Goal: Information Seeking & Learning: Learn about a topic

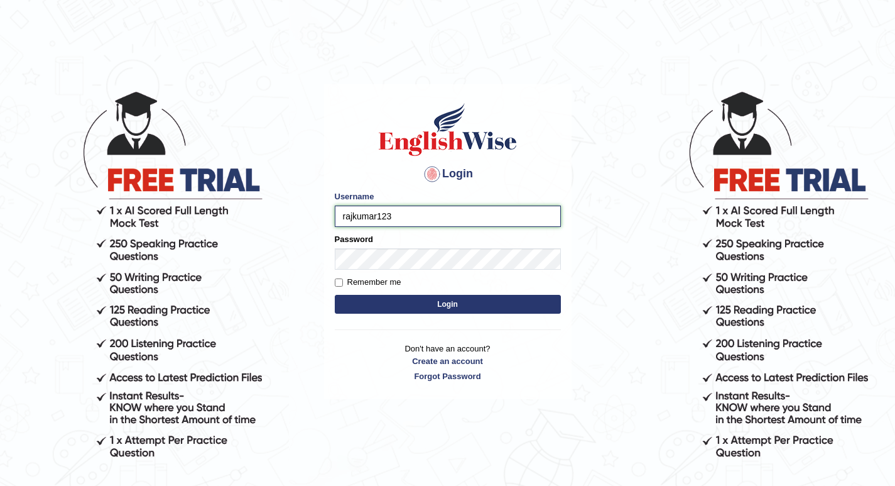
type input "rajkumar123"
click at [348, 301] on button "Login" at bounding box center [448, 304] width 226 height 19
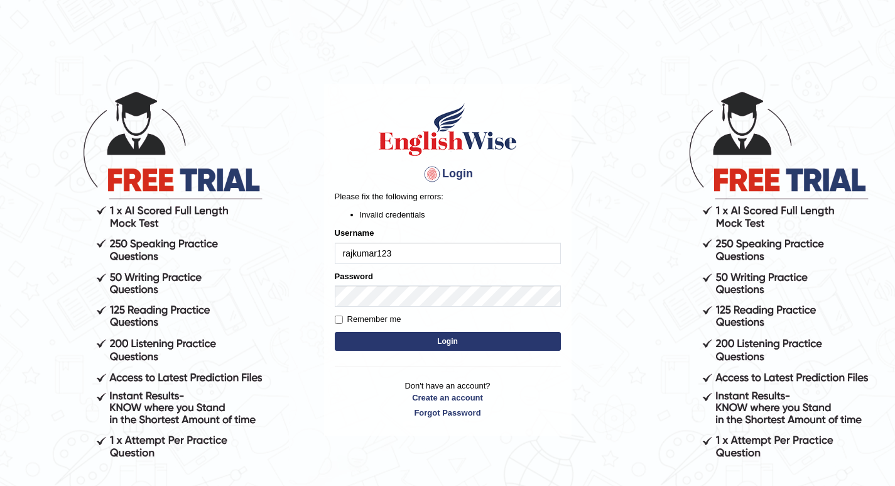
click at [387, 341] on button "Login" at bounding box center [448, 341] width 226 height 19
click at [341, 320] on input "Remember me" at bounding box center [339, 319] width 8 height 8
checkbox input "true"
click at [355, 336] on button "Login" at bounding box center [448, 341] width 226 height 19
click at [366, 335] on button "Login" at bounding box center [448, 341] width 226 height 19
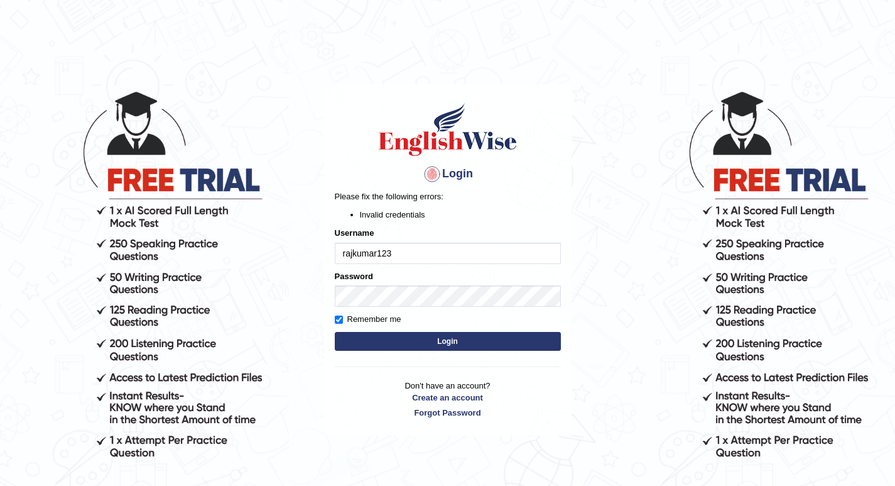
click at [348, 253] on input "rajkumar123" at bounding box center [448, 253] width 226 height 21
type input "Rajkumar123"
click at [385, 337] on button "Login" at bounding box center [448, 341] width 226 height 19
click at [353, 335] on button "Login" at bounding box center [448, 341] width 226 height 19
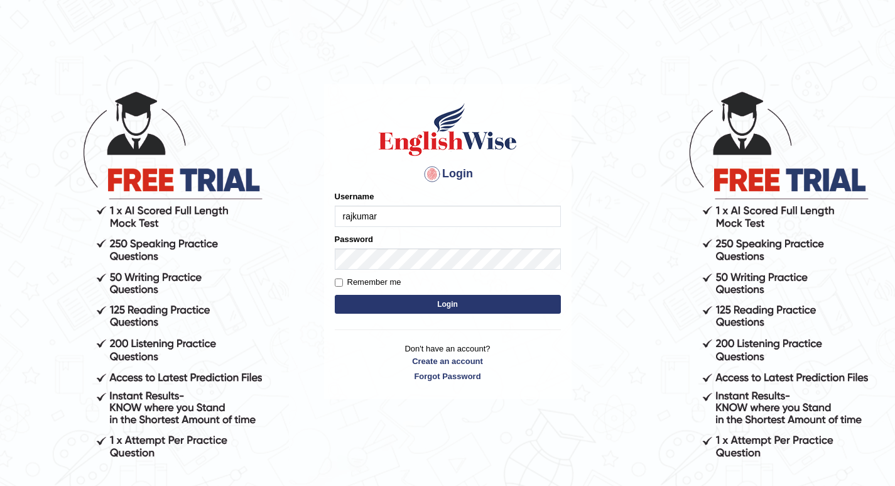
type input "rajkumar123"
click at [402, 299] on button "Login" at bounding box center [448, 304] width 226 height 19
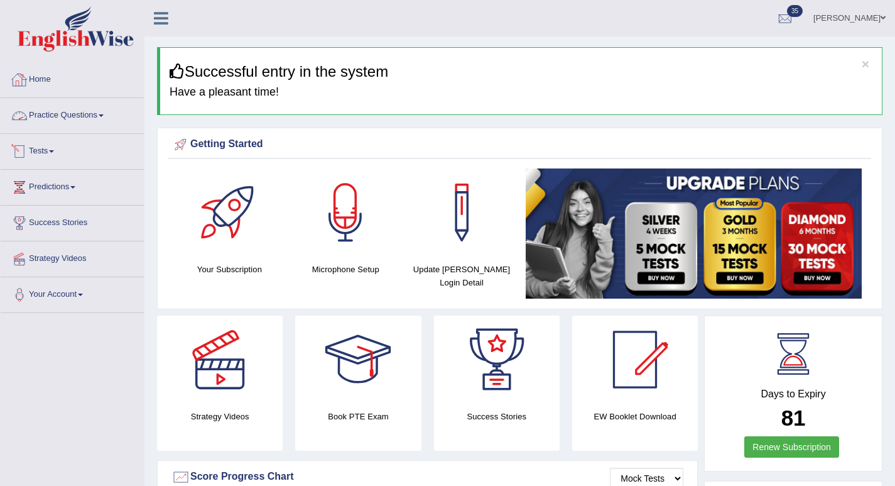
click at [55, 122] on link "Practice Questions" at bounding box center [72, 113] width 143 height 31
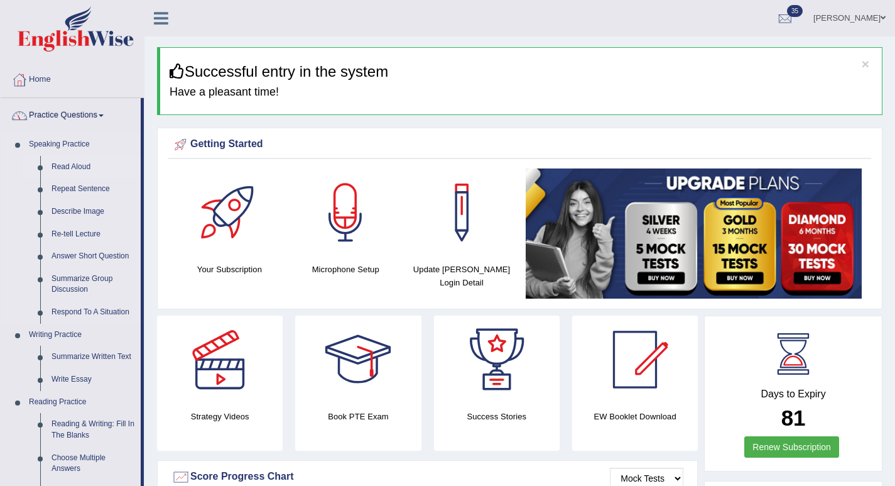
click at [74, 167] on link "Read Aloud" at bounding box center [93, 167] width 95 height 23
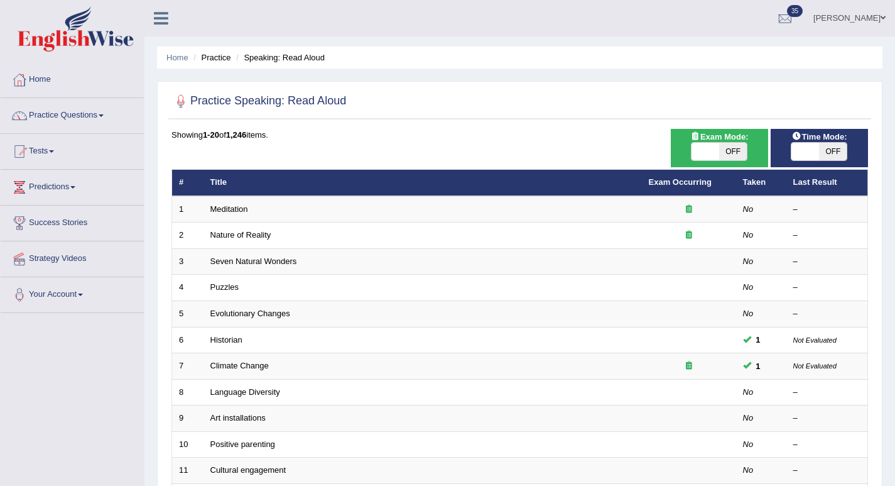
click at [745, 148] on span "OFF" at bounding box center [734, 152] width 28 height 18
checkbox input "true"
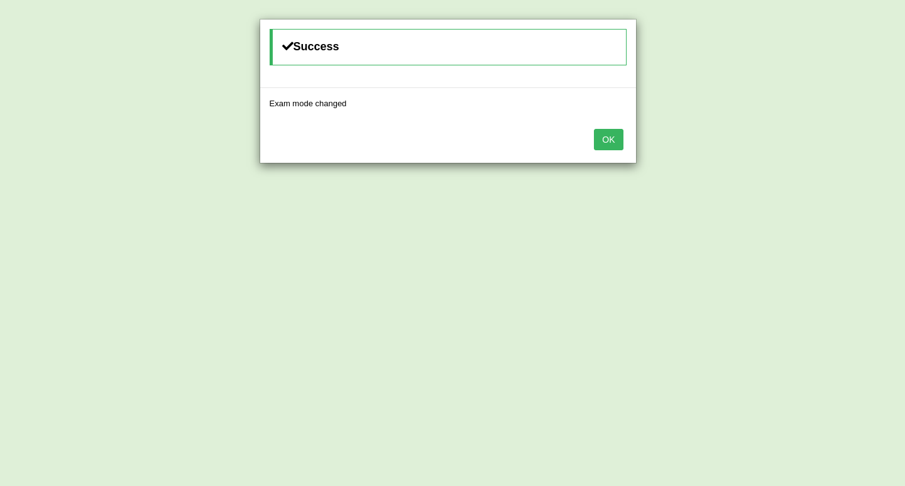
click at [616, 135] on button "OK" at bounding box center [608, 139] width 29 height 21
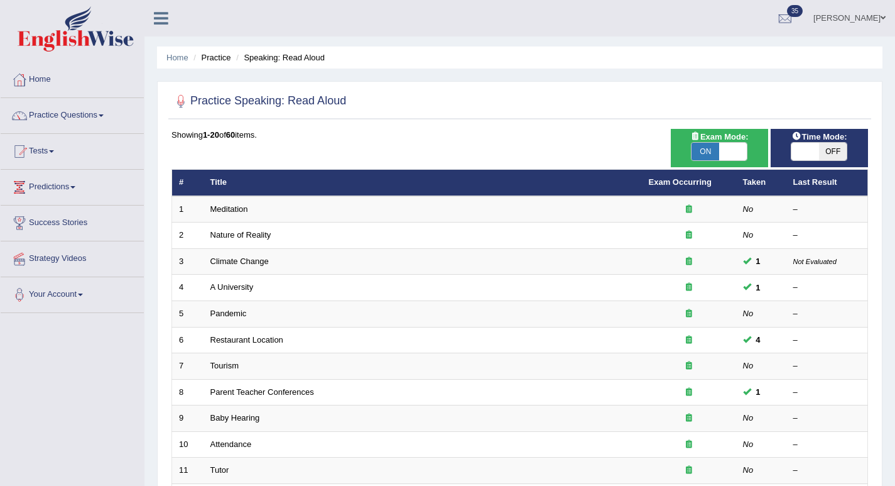
click at [835, 155] on span "OFF" at bounding box center [833, 152] width 28 height 18
checkbox input "true"
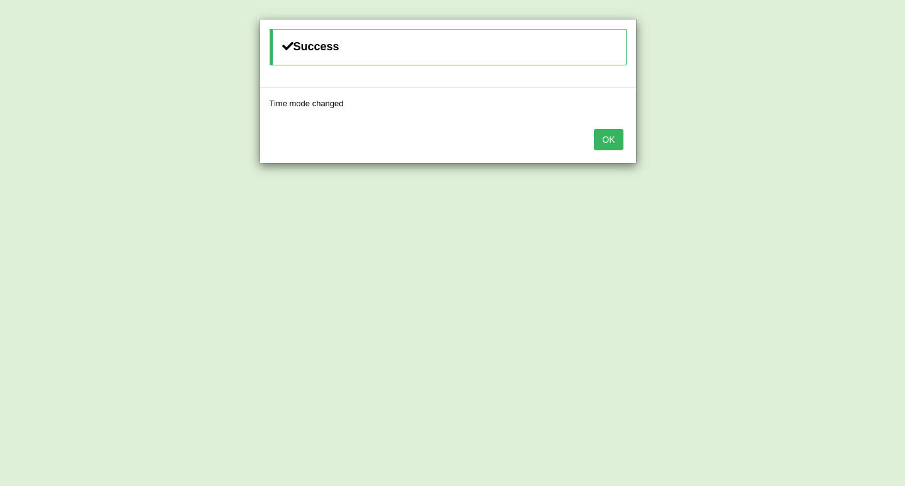
click at [620, 149] on button "OK" at bounding box center [608, 139] width 29 height 21
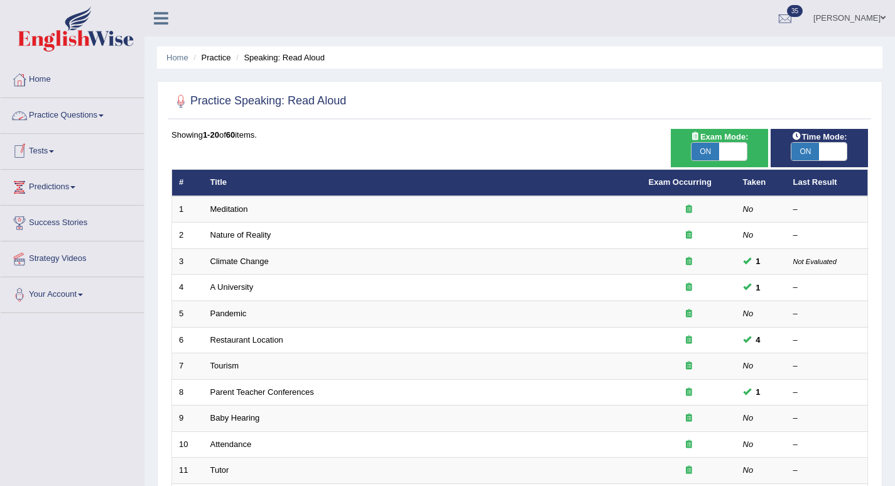
click at [89, 109] on link "Practice Questions" at bounding box center [72, 113] width 143 height 31
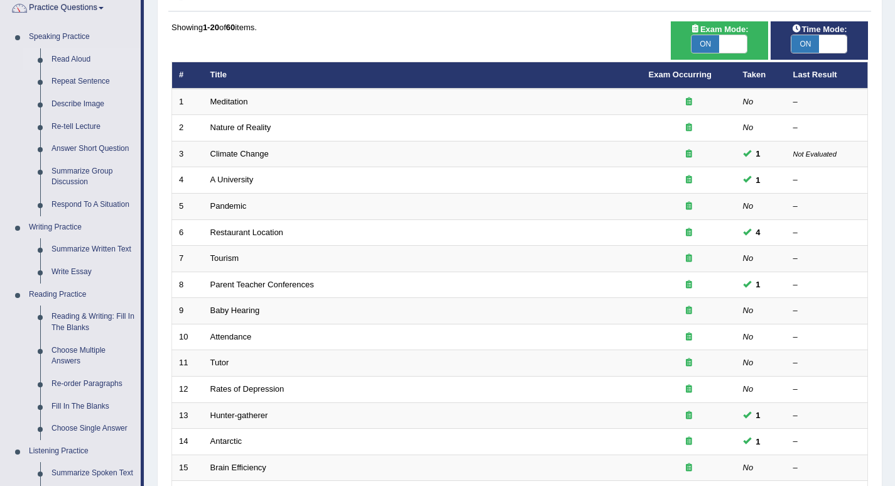
scroll to position [126, 0]
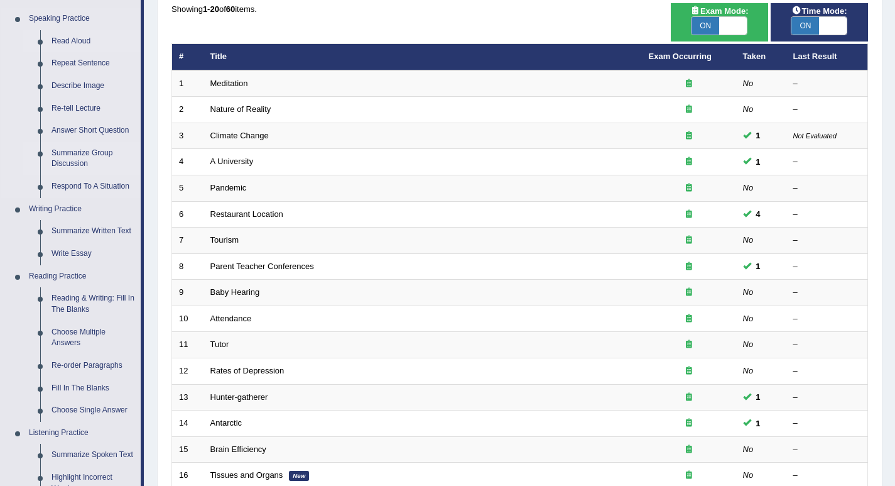
click at [101, 156] on link "Summarize Group Discussion" at bounding box center [93, 158] width 95 height 33
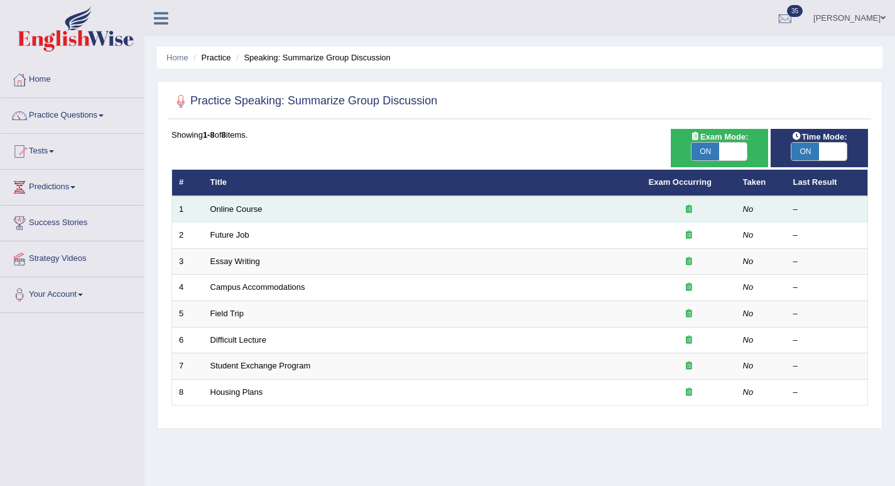
click at [449, 200] on td "Online Course" at bounding box center [423, 209] width 439 height 26
click at [434, 208] on td "Online Course" at bounding box center [423, 209] width 439 height 26
click at [248, 203] on td "Online Course" at bounding box center [423, 209] width 439 height 26
click at [261, 205] on link "Online Course" at bounding box center [237, 208] width 52 height 9
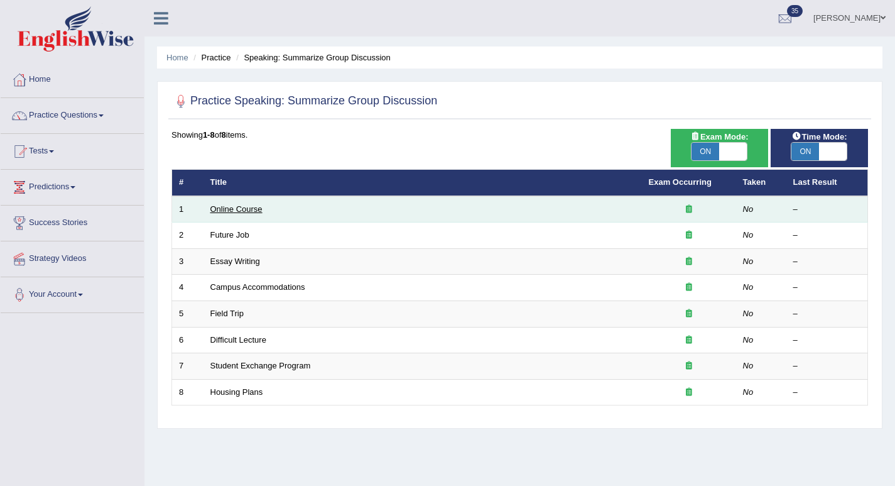
click at [261, 205] on link "Online Course" at bounding box center [237, 208] width 52 height 9
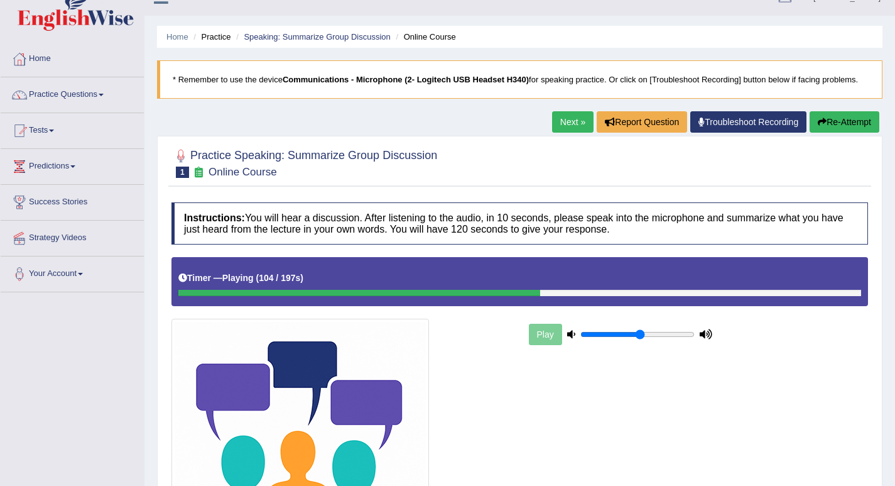
scroll to position [19, 0]
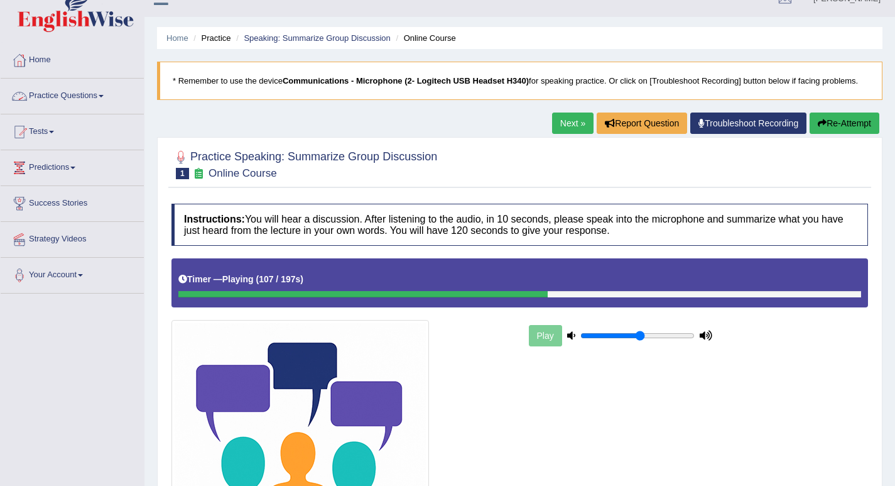
click at [74, 96] on link "Practice Questions" at bounding box center [72, 94] width 143 height 31
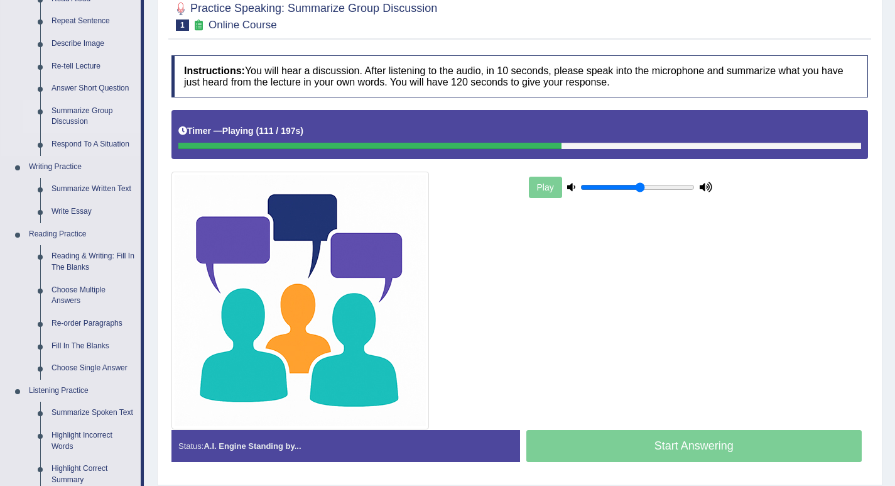
scroll to position [145, 0]
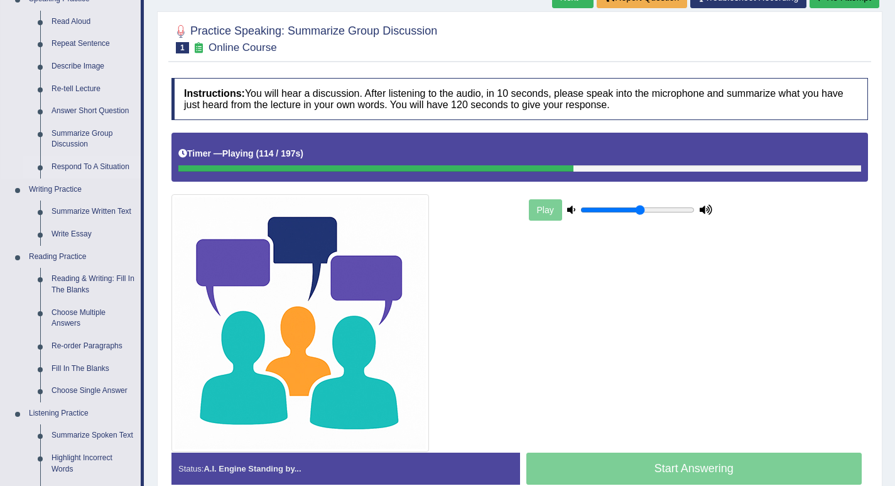
click at [76, 162] on link "Respond To A Situation" at bounding box center [93, 167] width 95 height 23
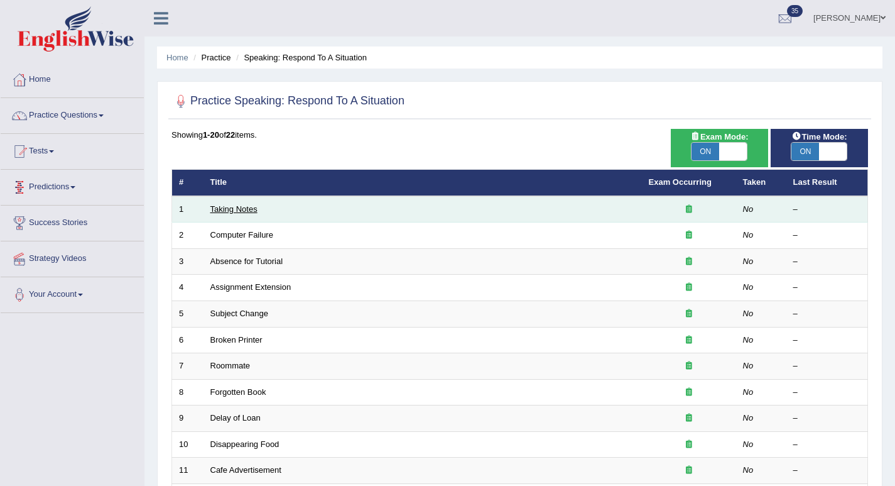
click at [244, 209] on link "Taking Notes" at bounding box center [234, 208] width 47 height 9
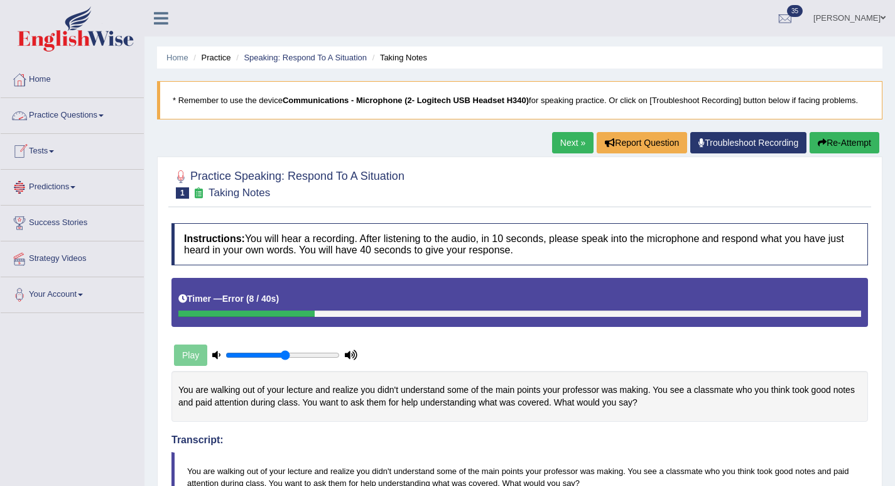
click at [80, 109] on link "Practice Questions" at bounding box center [72, 113] width 143 height 31
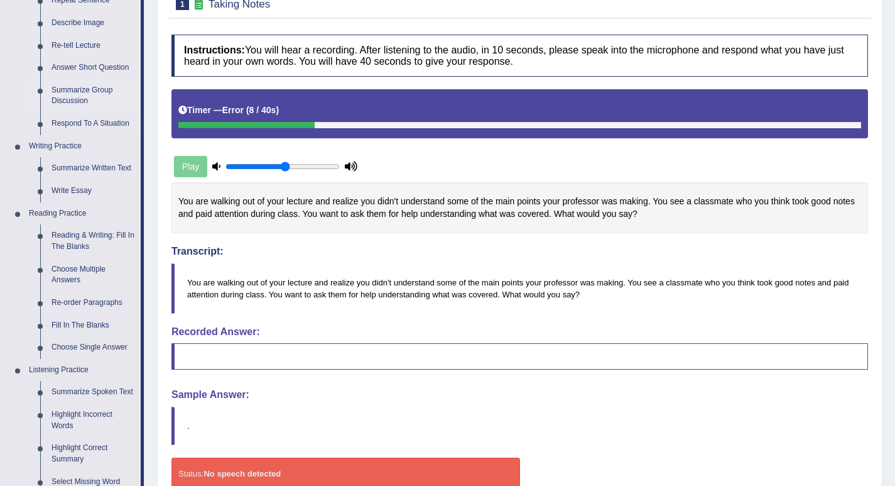
scroll to position [251, 0]
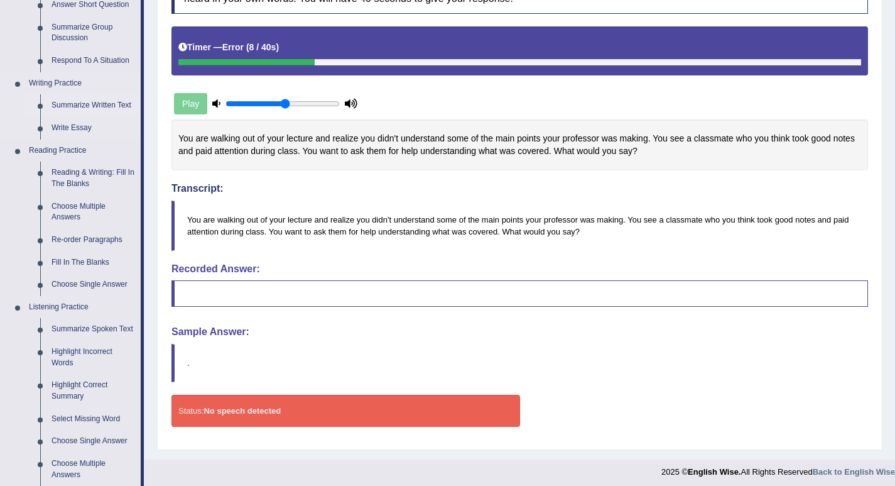
click at [107, 104] on link "Summarize Written Text" at bounding box center [93, 105] width 95 height 23
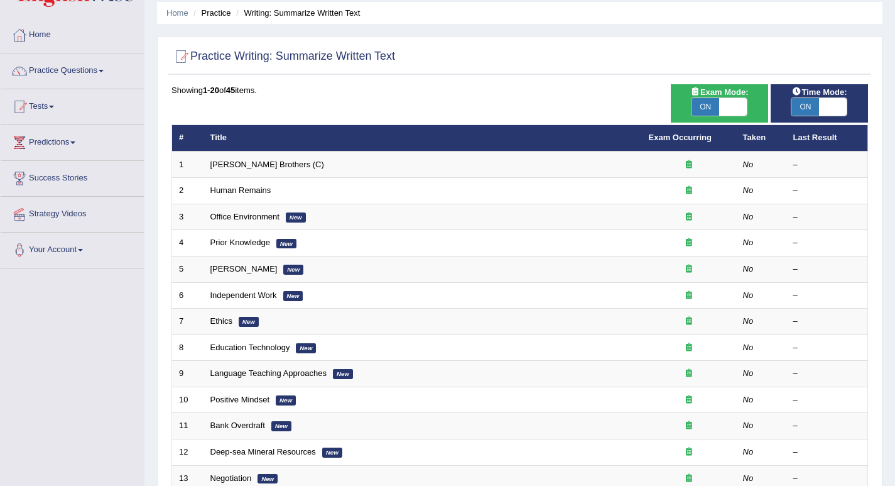
scroll to position [63, 0]
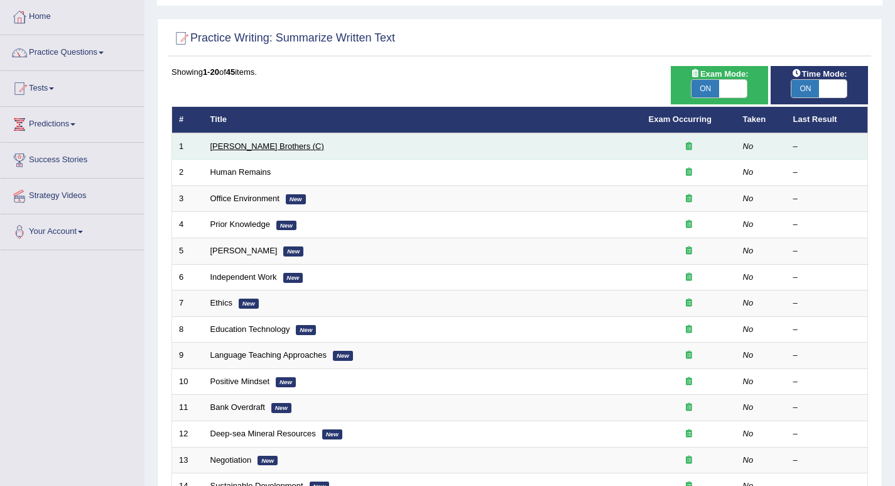
click at [253, 147] on link "[PERSON_NAME] Brothers (C)" at bounding box center [268, 145] width 114 height 9
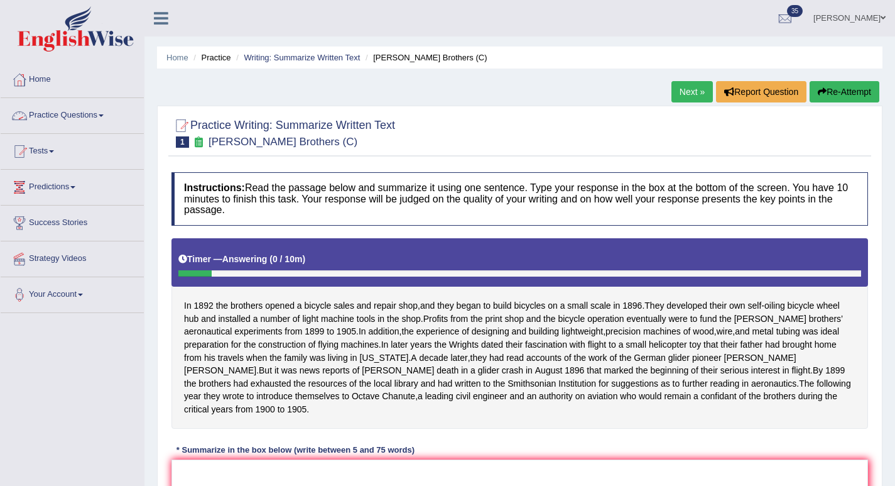
click at [70, 113] on link "Practice Questions" at bounding box center [72, 113] width 143 height 31
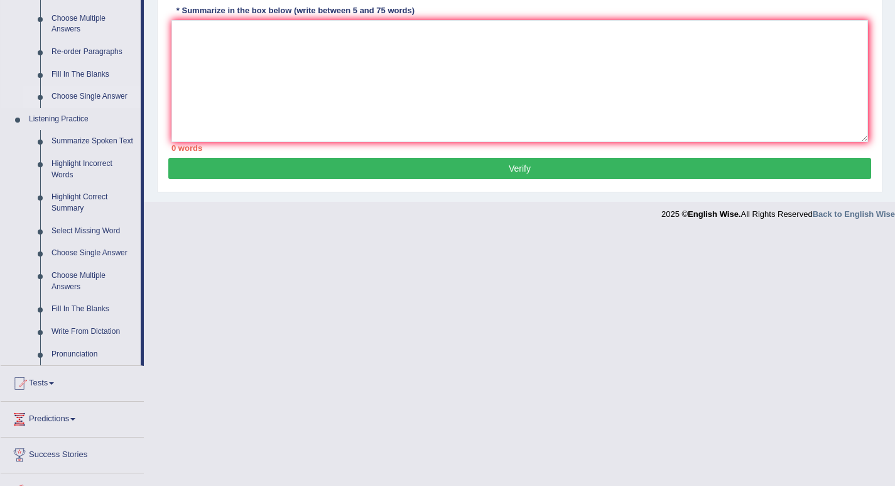
scroll to position [440, 0]
click at [74, 159] on link "Highlight Incorrect Words" at bounding box center [93, 168] width 95 height 33
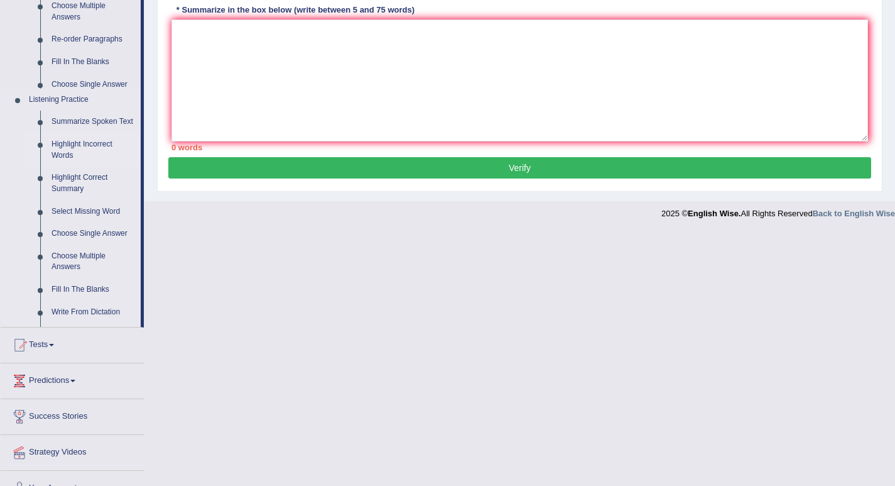
scroll to position [200, 0]
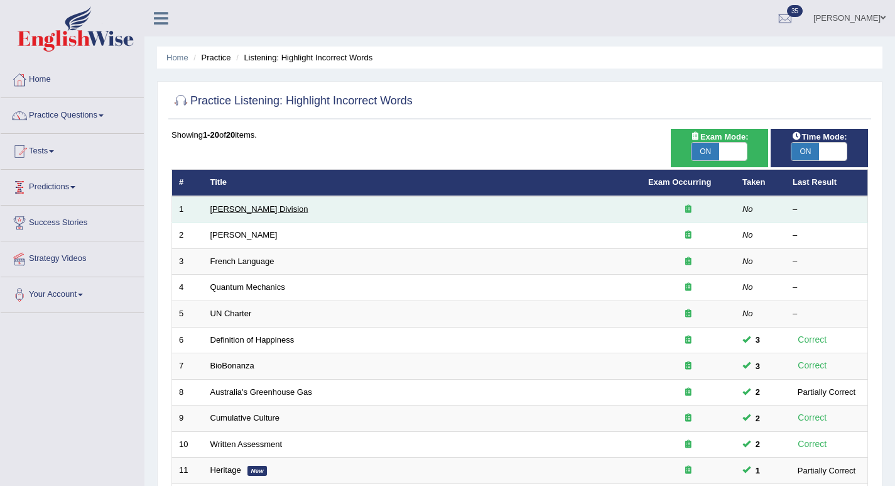
click at [241, 207] on link "[PERSON_NAME] Division" at bounding box center [260, 208] width 98 height 9
click at [241, 207] on link "Ward Division" at bounding box center [260, 208] width 98 height 9
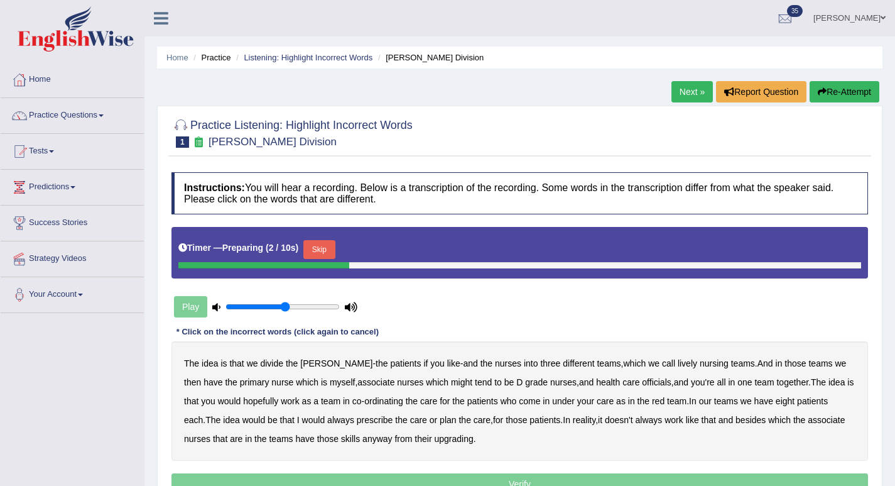
click at [328, 253] on button "Skip" at bounding box center [319, 249] width 31 height 19
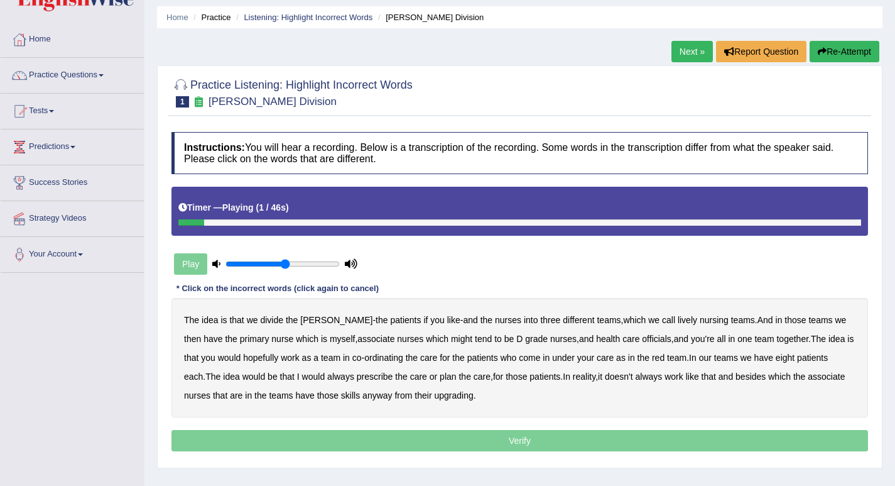
scroll to position [63, 0]
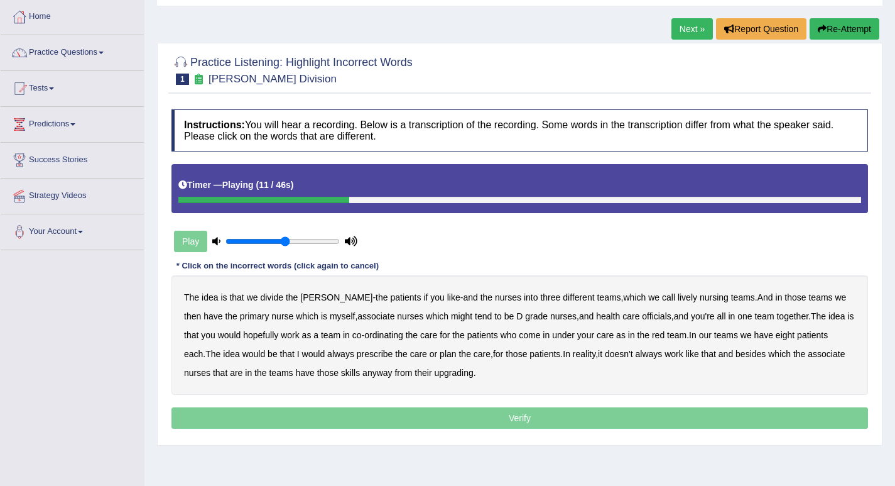
click at [678, 302] on b "lively" at bounding box center [687, 297] width 19 height 10
click at [642, 315] on b "officials" at bounding box center [656, 316] width 29 height 10
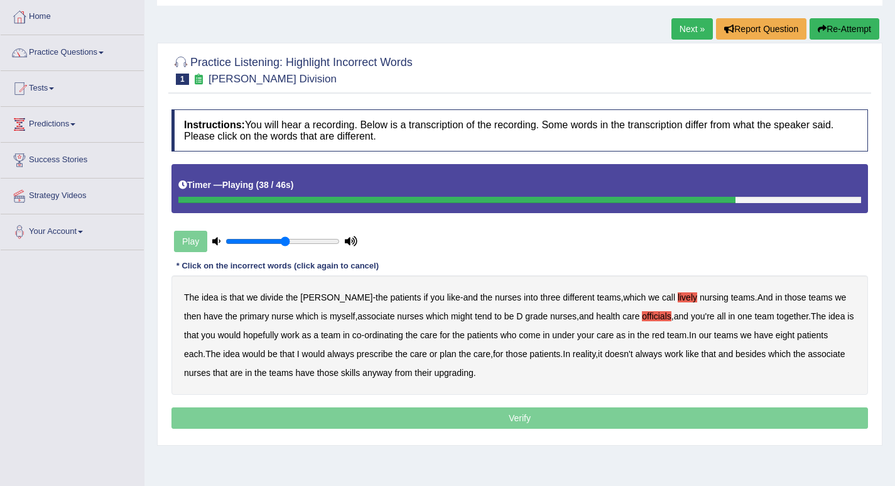
click at [327, 351] on b "always" at bounding box center [340, 354] width 27 height 10
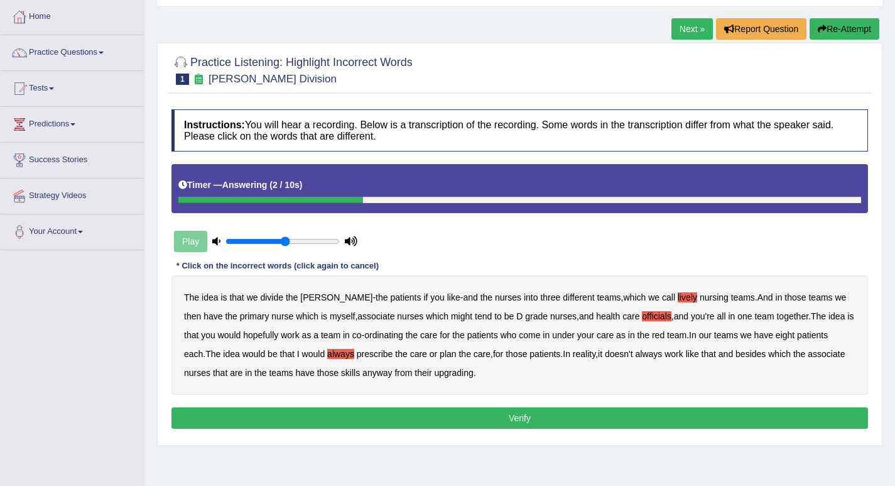
click at [434, 373] on b "upgrading" at bounding box center [453, 373] width 39 height 10
click at [410, 412] on button "Verify" at bounding box center [520, 417] width 697 height 21
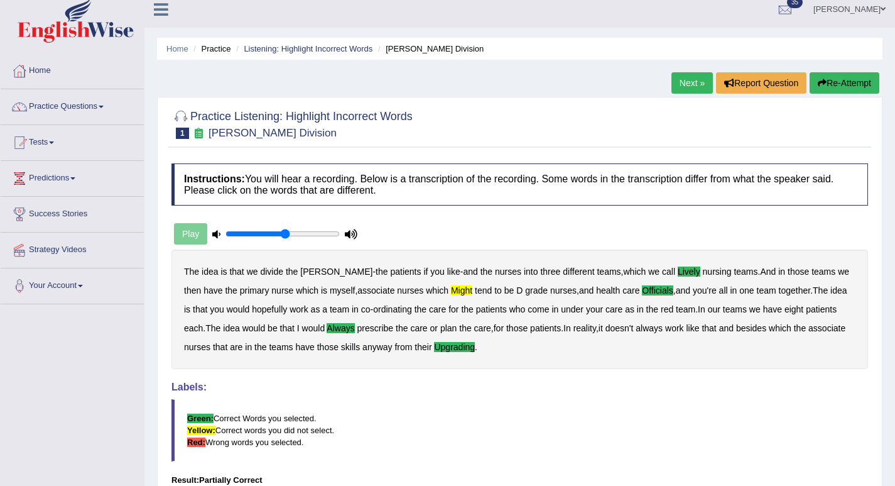
scroll to position [0, 0]
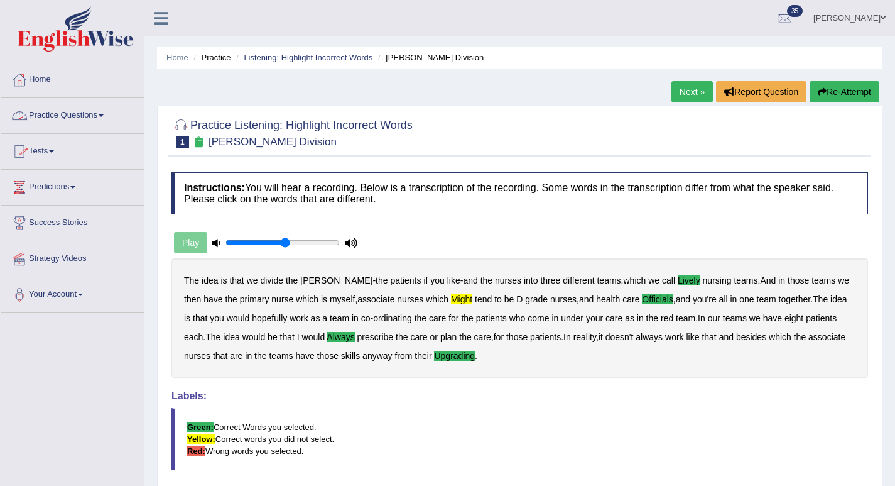
click at [72, 118] on link "Practice Questions" at bounding box center [72, 113] width 143 height 31
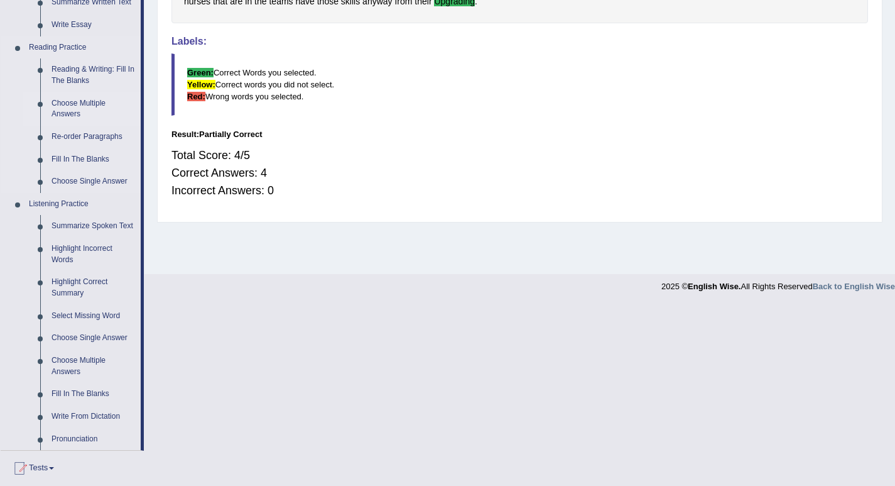
scroll to position [377, 0]
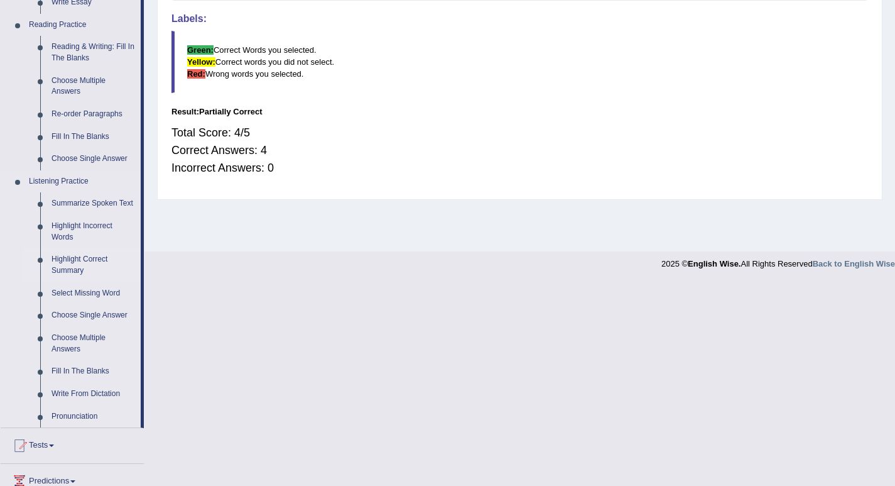
click at [91, 261] on link "Highlight Correct Summary" at bounding box center [93, 264] width 95 height 33
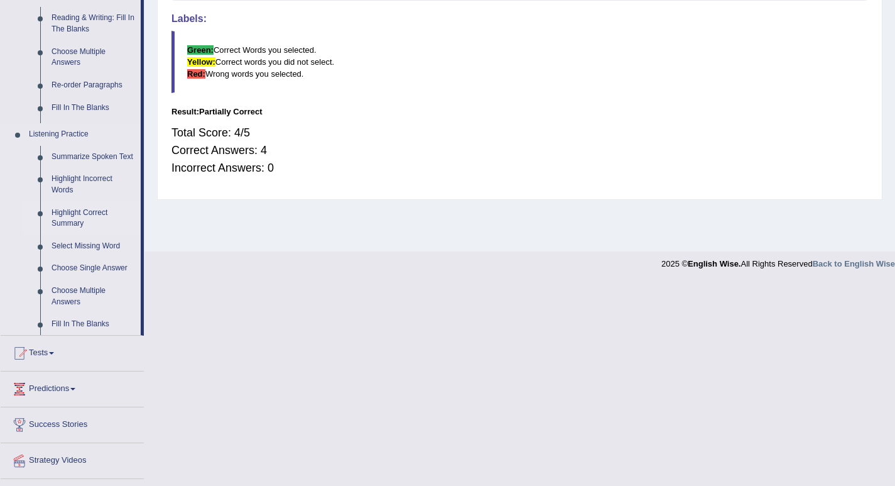
scroll to position [297, 0]
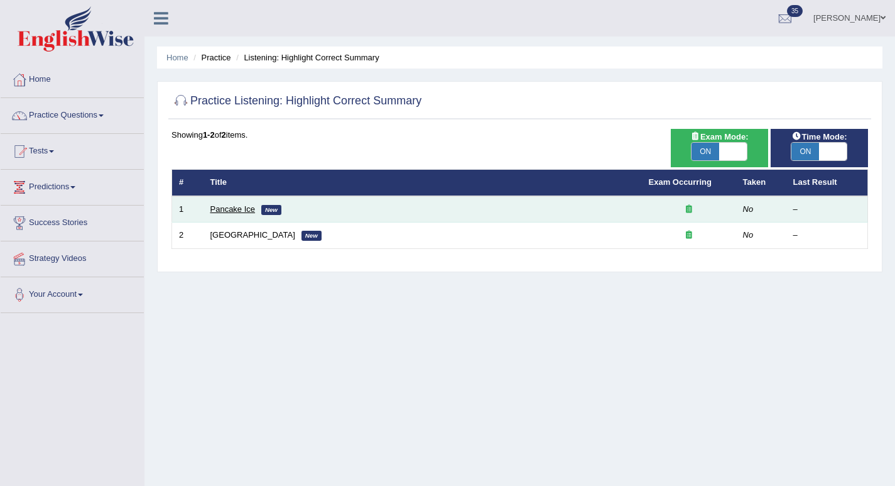
click at [223, 213] on link "Pancake Ice" at bounding box center [233, 208] width 45 height 9
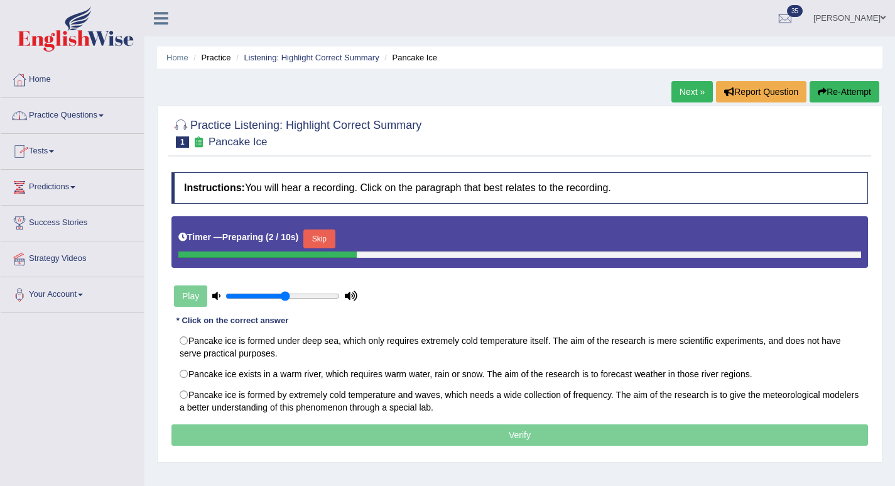
click at [65, 128] on link "Practice Questions" at bounding box center [72, 113] width 143 height 31
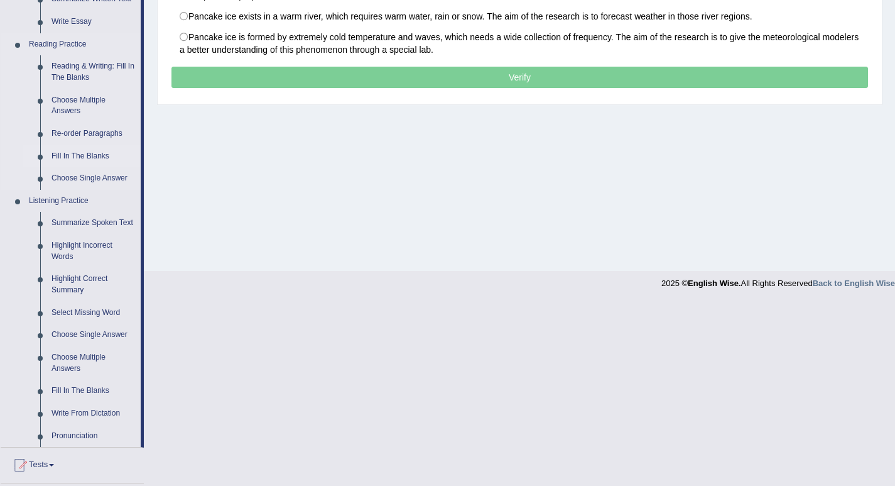
scroll to position [440, 0]
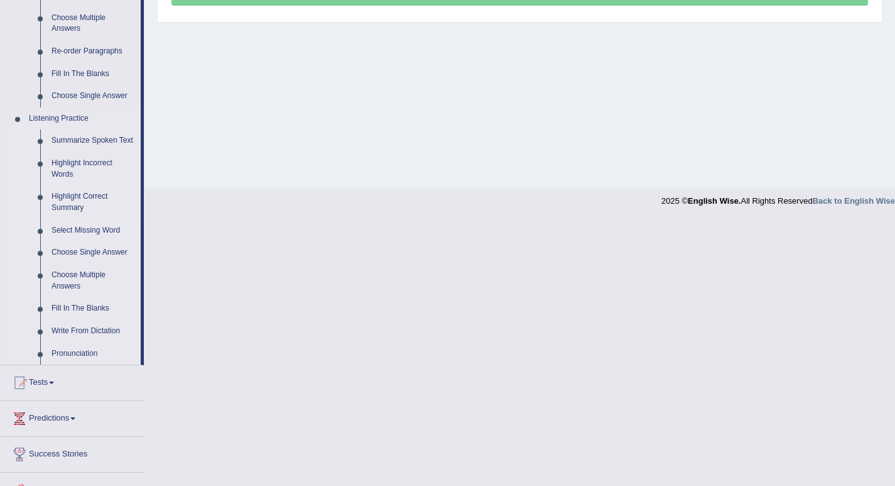
click at [90, 234] on link "Select Missing Word" at bounding box center [93, 230] width 95 height 23
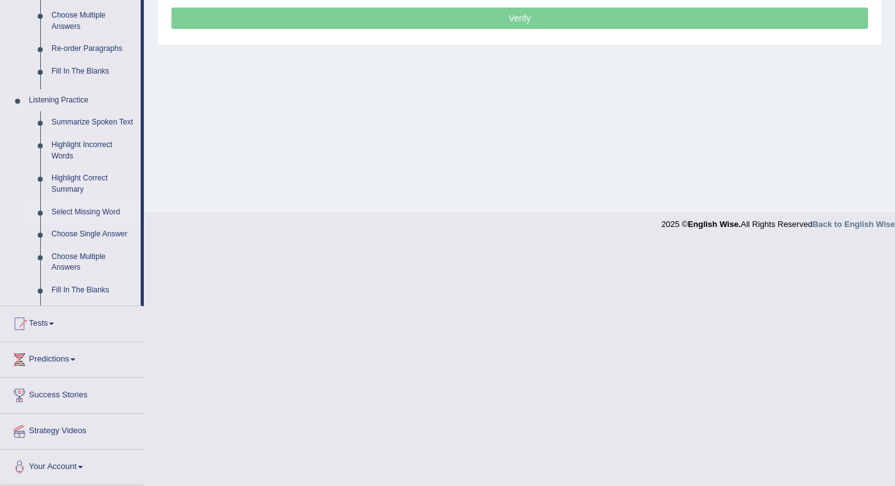
scroll to position [174, 0]
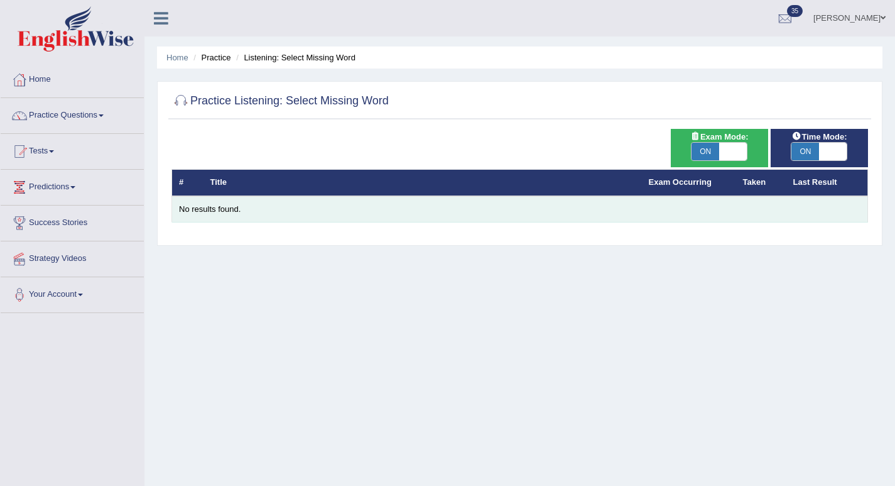
click at [211, 212] on div "No results found." at bounding box center [520, 210] width 682 height 12
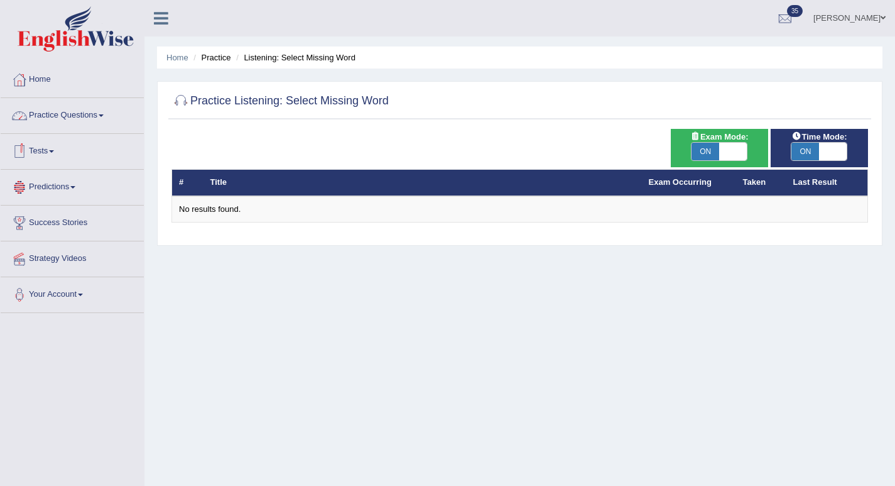
click at [91, 126] on link "Practice Questions" at bounding box center [72, 113] width 143 height 31
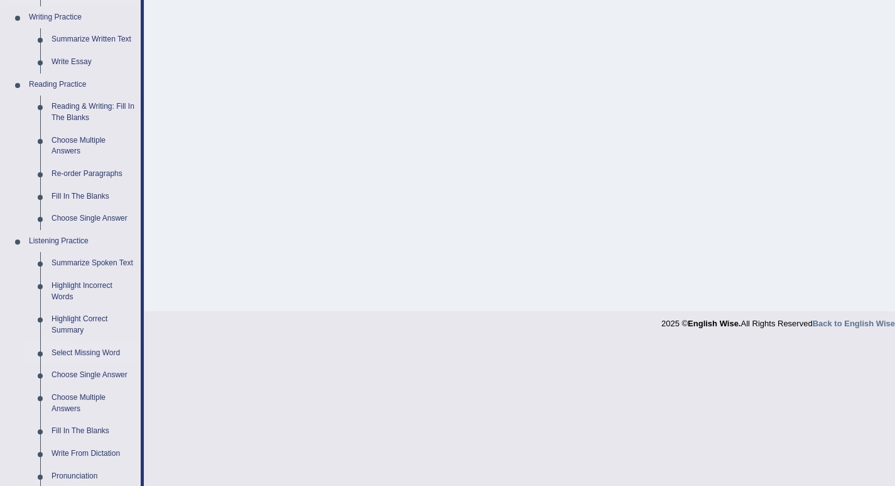
scroll to position [440, 0]
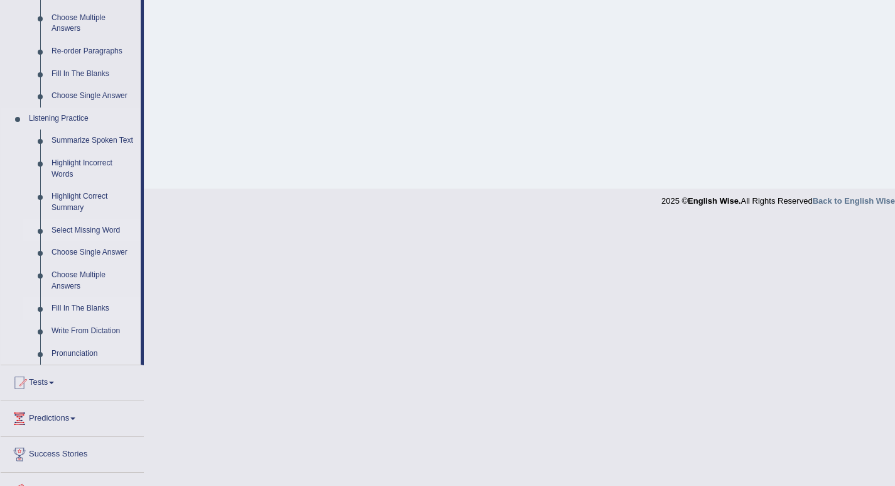
click at [81, 305] on link "Fill In The Blanks" at bounding box center [93, 308] width 95 height 23
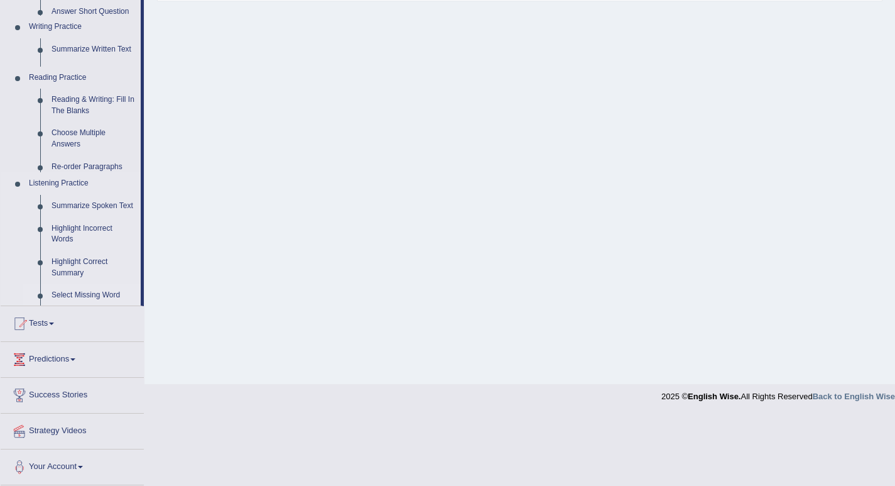
scroll to position [179, 0]
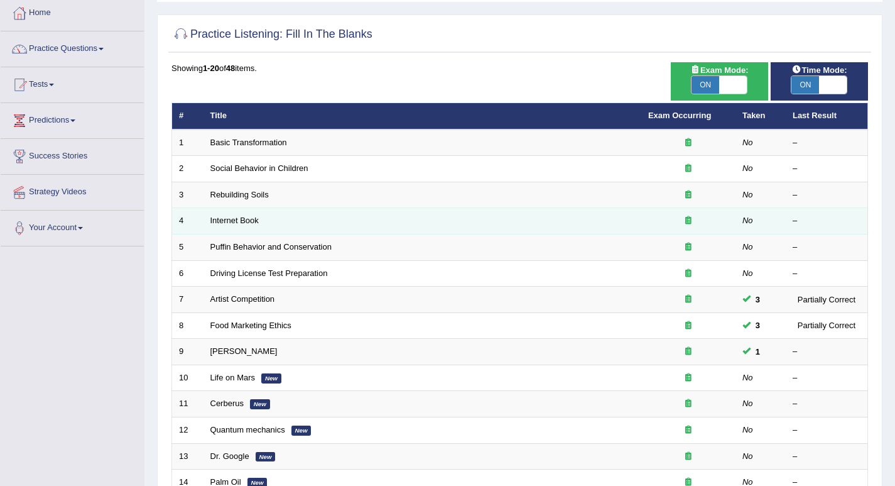
scroll to position [63, 0]
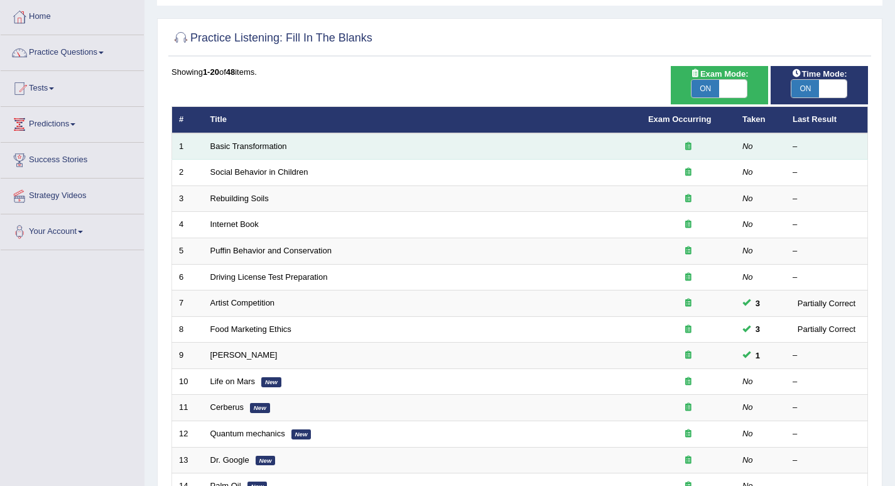
click at [257, 153] on td "Basic Transformation" at bounding box center [423, 146] width 438 height 26
click at [257, 148] on link "Basic Transformation" at bounding box center [249, 145] width 77 height 9
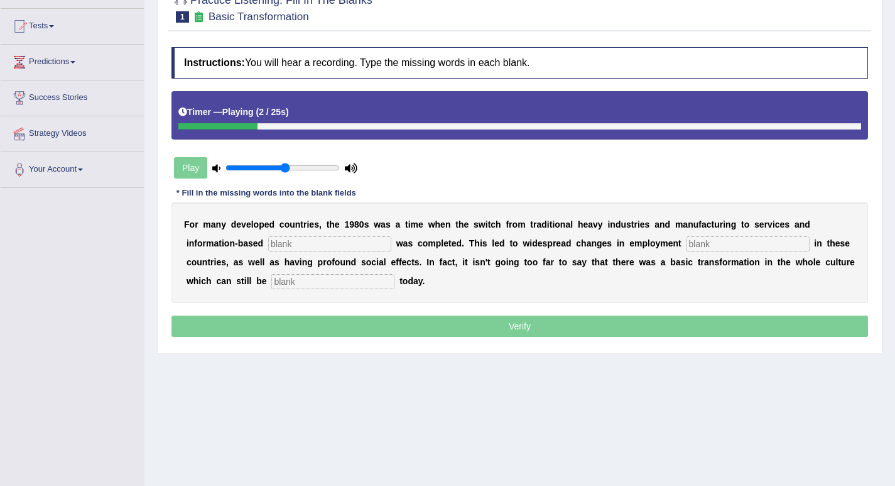
scroll to position [126, 0]
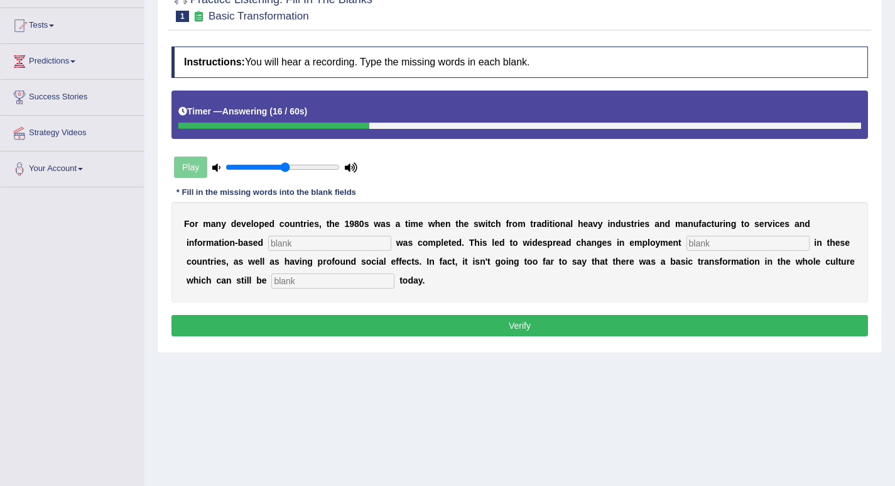
click at [353, 244] on input "text" at bounding box center [329, 243] width 123 height 15
type input "/"
click at [717, 243] on input "text" at bounding box center [748, 243] width 123 height 15
type input "/"
click at [371, 278] on input "text" at bounding box center [332, 280] width 123 height 15
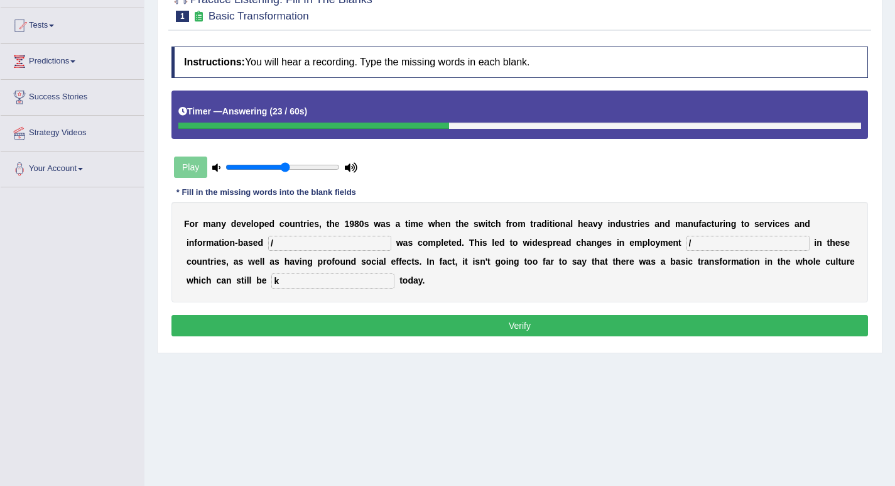
type input "k"
click at [371, 323] on button "Verify" at bounding box center [520, 325] width 697 height 21
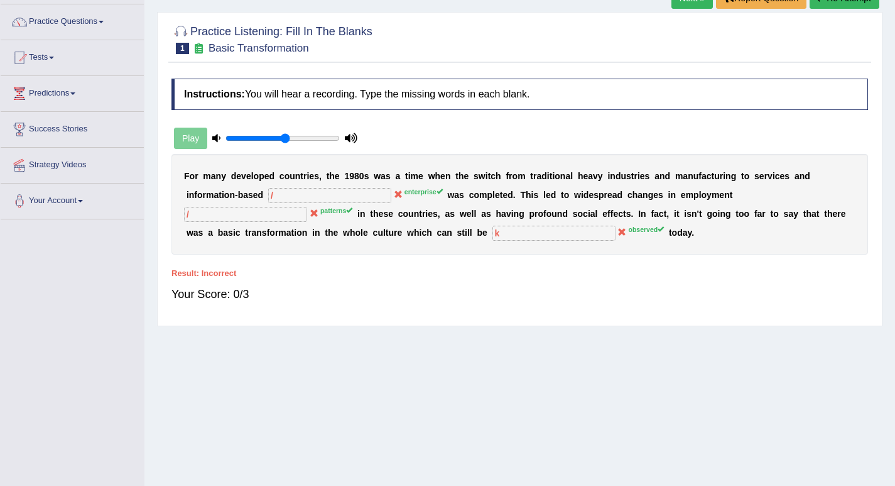
scroll to position [0, 0]
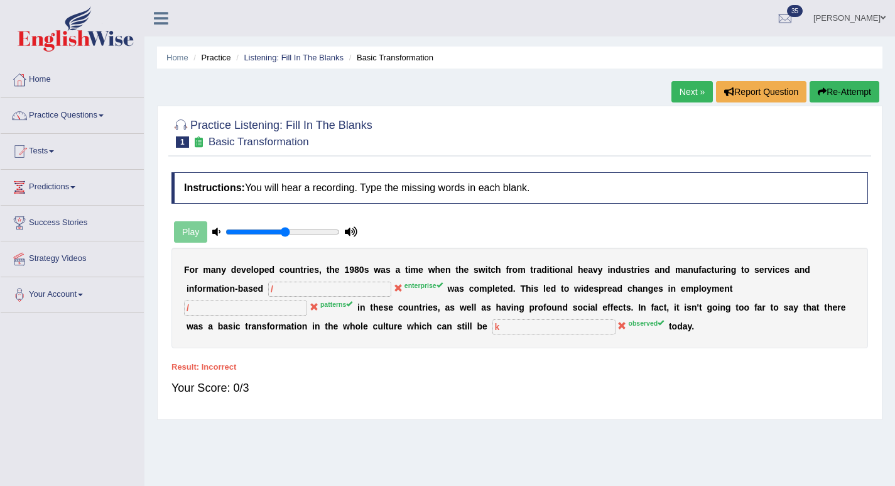
click at [696, 87] on link "Next »" at bounding box center [692, 91] width 41 height 21
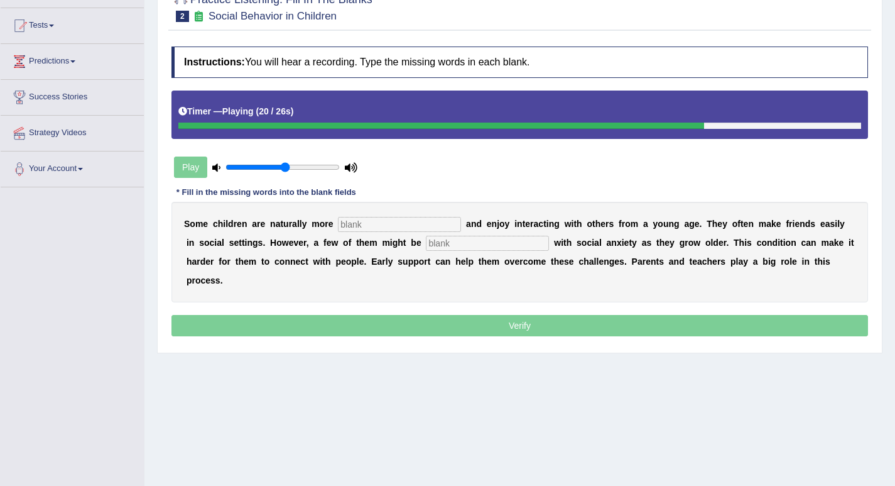
click at [432, 226] on input "text" at bounding box center [399, 224] width 123 height 15
type input "/"
click at [447, 247] on div "S o m e c h i l d r e n a r e n a t u r a l l y m o r e / a n d e n j o y i n t…" at bounding box center [520, 252] width 697 height 101
click at [446, 244] on input "text" at bounding box center [487, 243] width 123 height 15
type input ";"
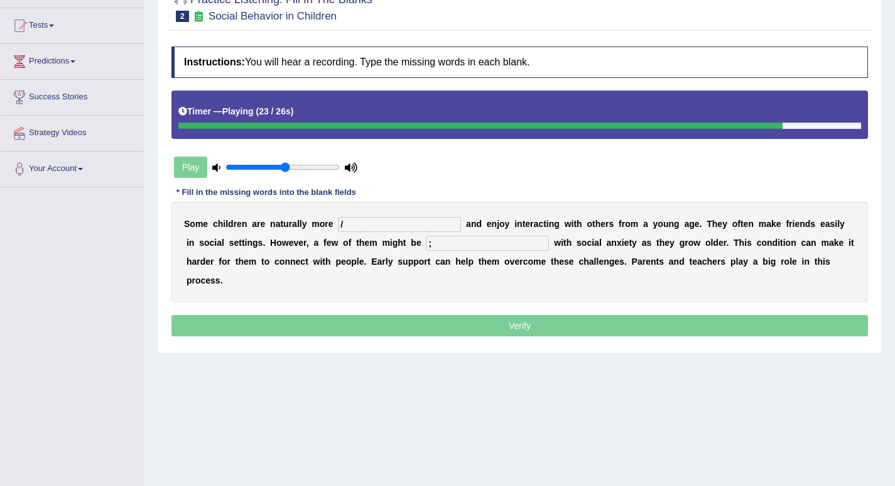
click at [426, 321] on p "Verify" at bounding box center [520, 325] width 697 height 21
click at [420, 327] on p "Verify" at bounding box center [520, 325] width 697 height 21
click at [403, 325] on p "Verify" at bounding box center [520, 325] width 697 height 21
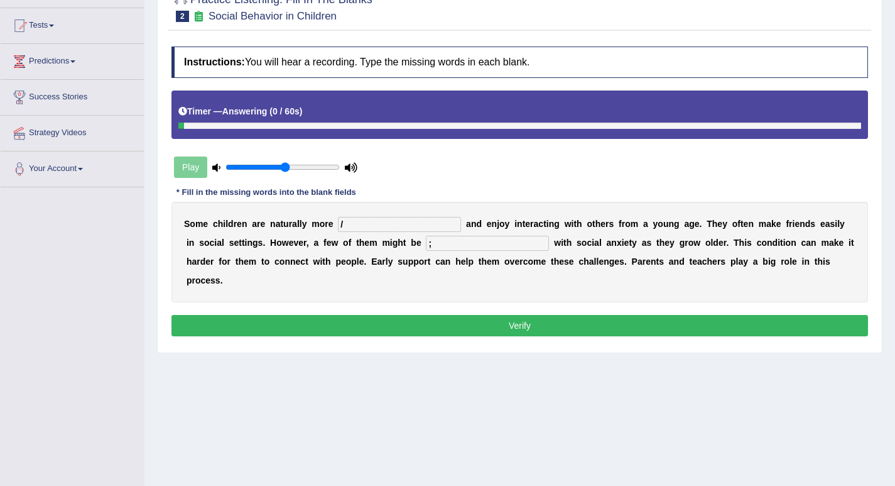
click at [401, 320] on button "Verify" at bounding box center [520, 325] width 697 height 21
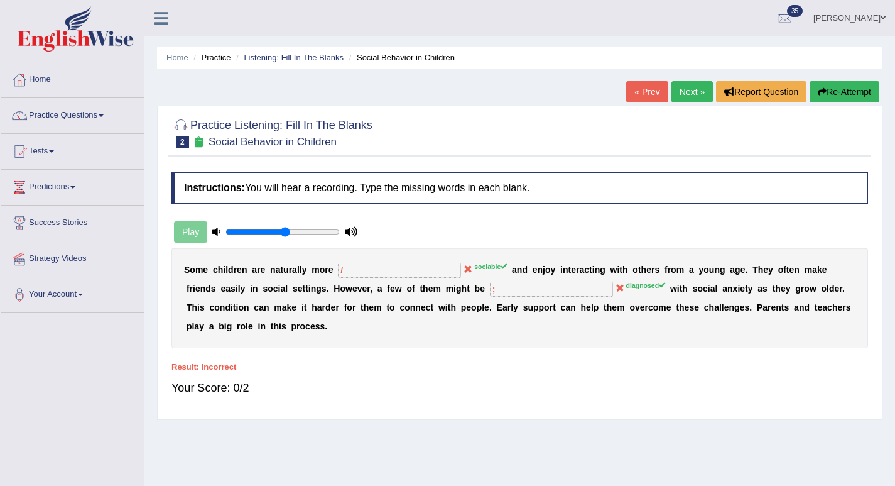
click at [689, 90] on link "Next »" at bounding box center [692, 91] width 41 height 21
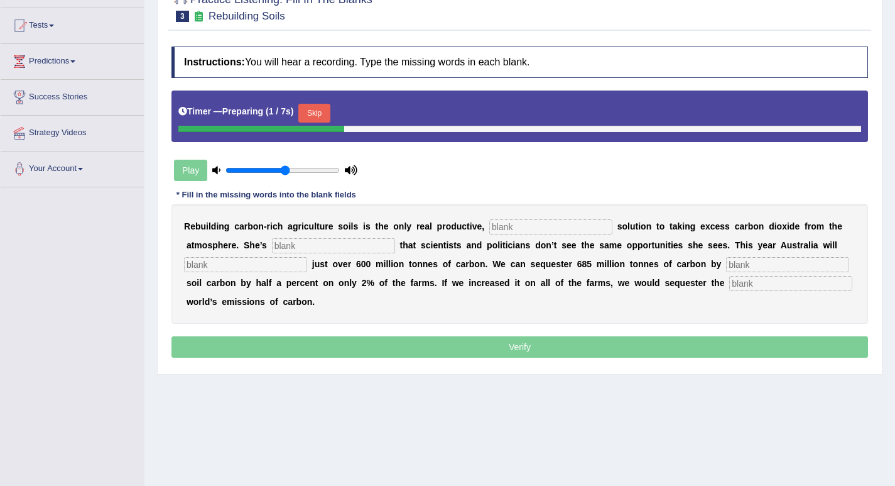
click at [327, 115] on button "Skip" at bounding box center [313, 113] width 31 height 19
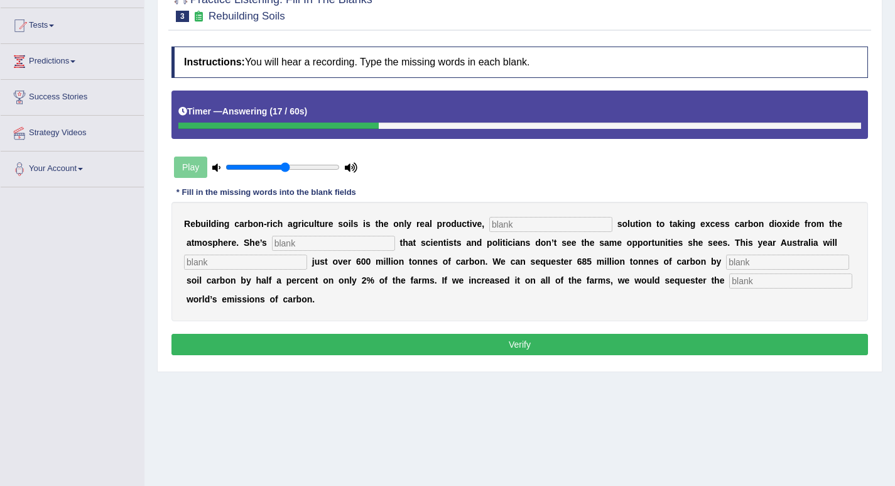
click at [518, 223] on input "text" at bounding box center [551, 224] width 123 height 15
click at [365, 236] on input "text" at bounding box center [333, 243] width 123 height 15
type input "'l"
click at [251, 261] on input "text" at bounding box center [245, 262] width 123 height 15
type input "l"
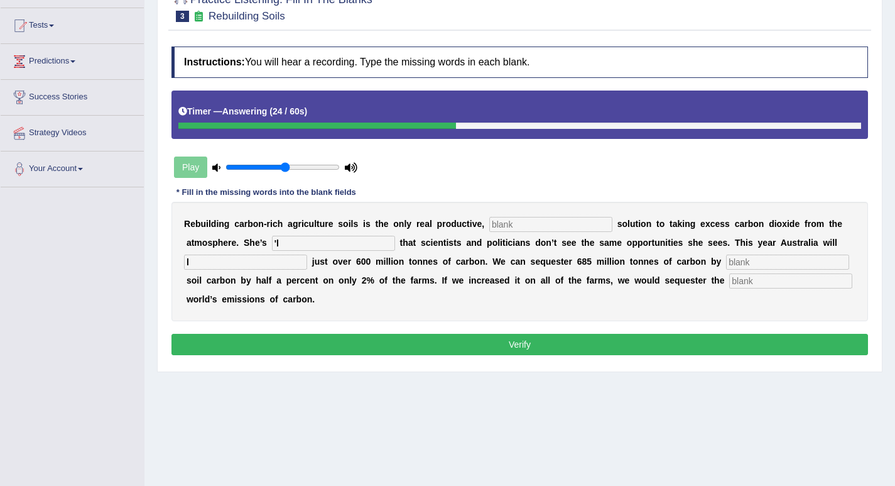
click at [785, 249] on div "R e b u i l d i n g c a r b o n - r i c h a g r i c u l t u r e s o i l s i s t…" at bounding box center [520, 261] width 697 height 119
click at [782, 257] on input "text" at bounding box center [787, 262] width 123 height 15
type input ";p"
click at [774, 281] on input "text" at bounding box center [791, 280] width 123 height 15
type input "l"
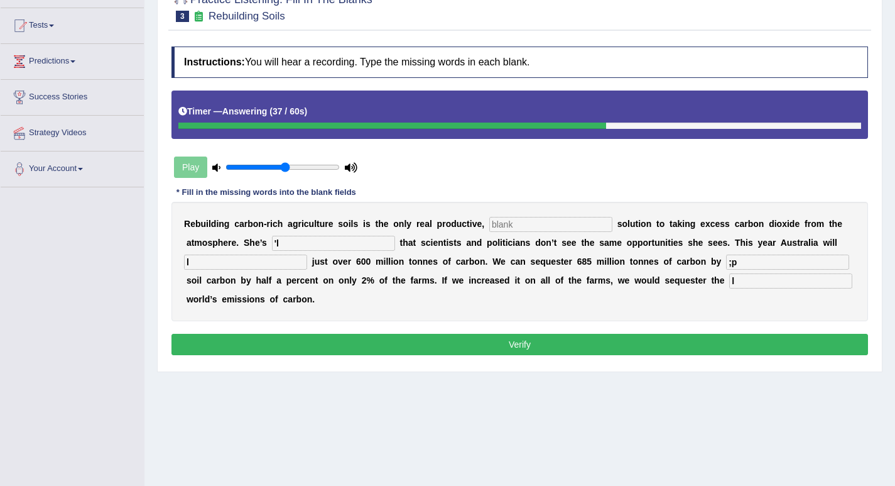
click at [671, 342] on button "Verify" at bounding box center [520, 344] width 697 height 21
click at [549, 229] on input "text" at bounding box center [551, 224] width 123 height 15
type input "l"
click at [570, 346] on button "Verify" at bounding box center [520, 344] width 697 height 21
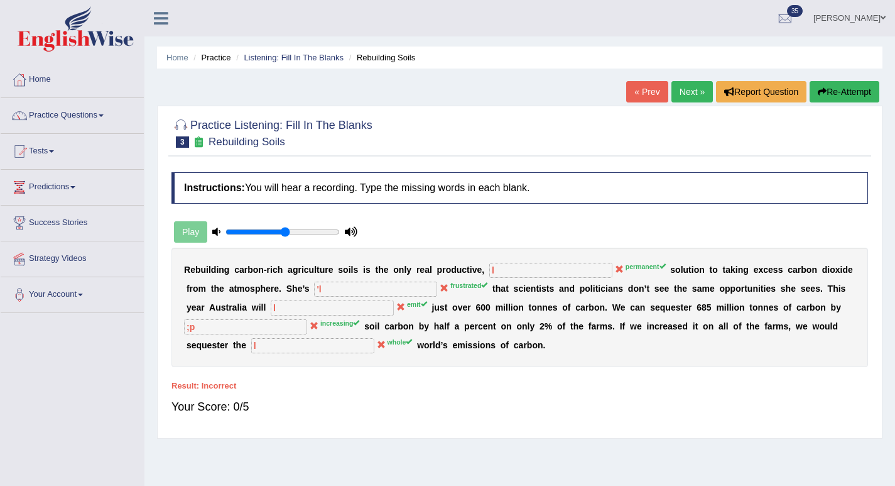
click at [691, 94] on link "Next »" at bounding box center [692, 91] width 41 height 21
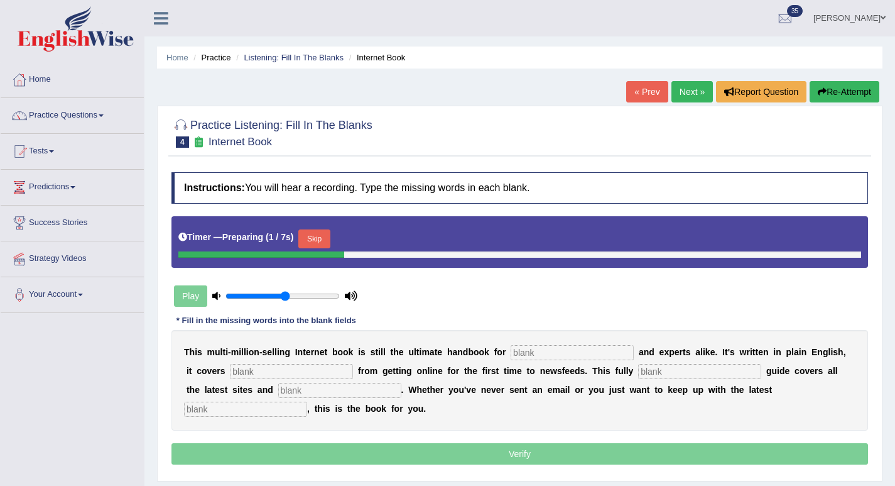
click at [326, 233] on button "Skip" at bounding box center [313, 238] width 31 height 19
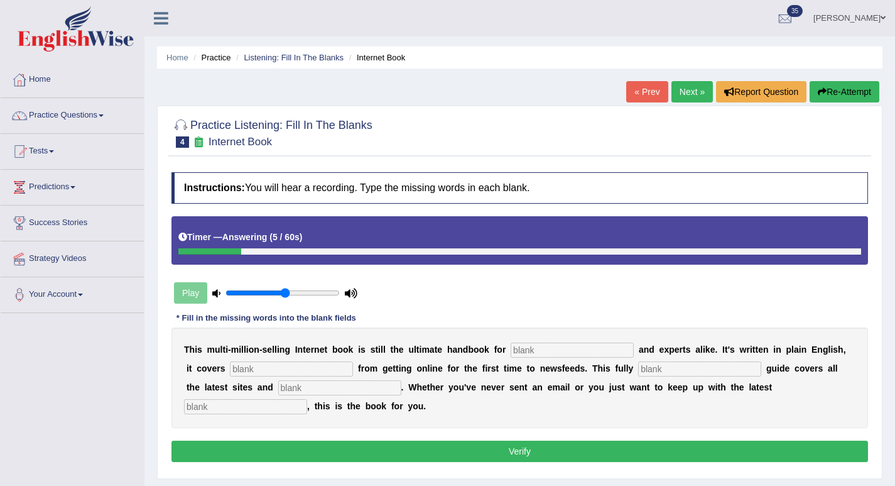
click at [599, 353] on input "text" at bounding box center [572, 349] width 123 height 15
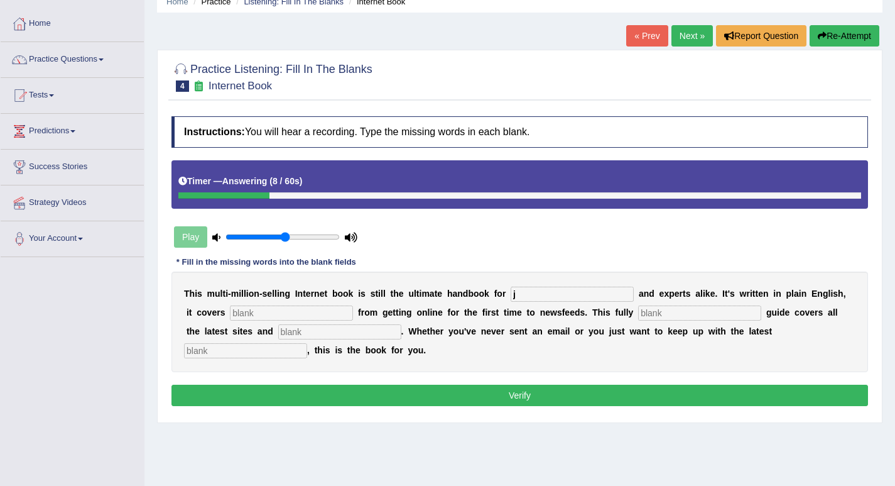
scroll to position [126, 0]
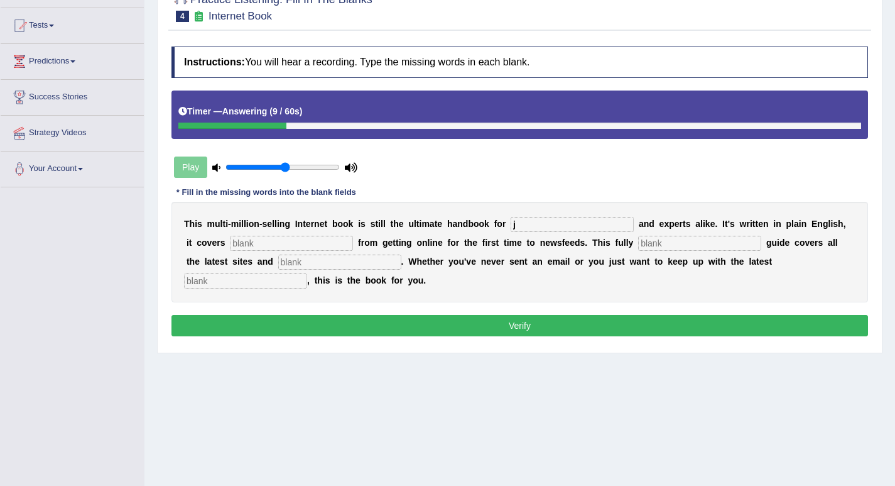
type input "j"
click at [335, 245] on input "text" at bounding box center [291, 243] width 123 height 15
type input "j"
click at [654, 241] on input "text" at bounding box center [699, 243] width 123 height 15
type input "j"
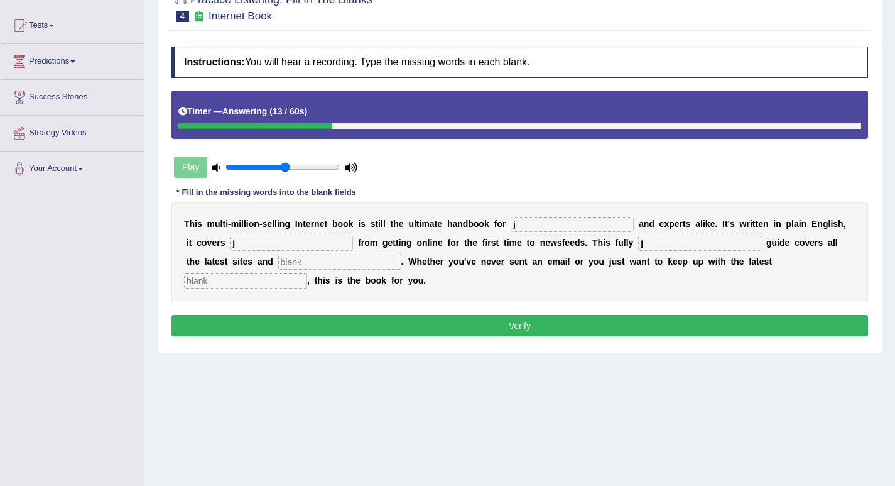
click at [355, 261] on input "text" at bounding box center [339, 262] width 123 height 15
type input "j"
click at [305, 280] on input "text" at bounding box center [245, 280] width 123 height 15
type input "j"
click at [359, 315] on button "Verify" at bounding box center [520, 325] width 697 height 21
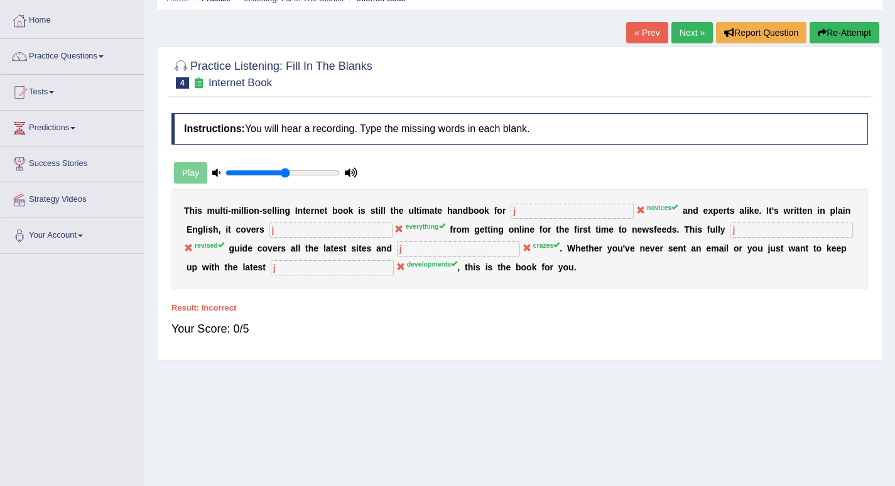
scroll to position [0, 0]
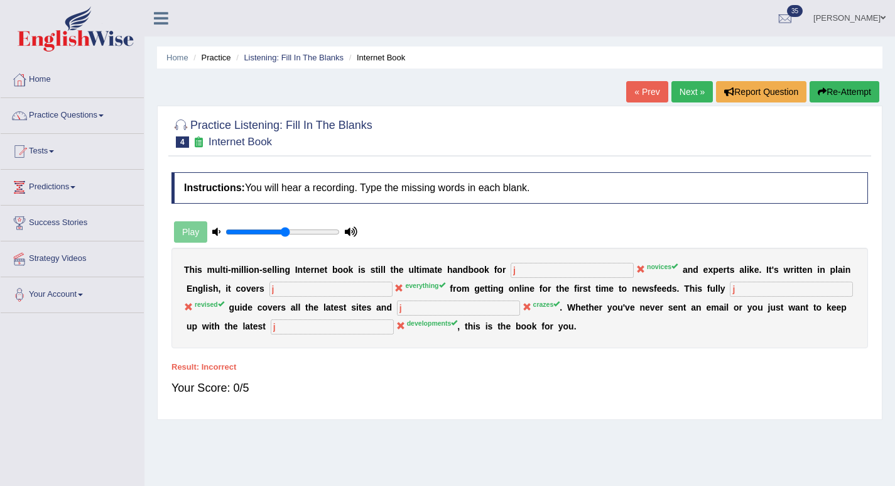
click at [693, 98] on link "Next »" at bounding box center [692, 91] width 41 height 21
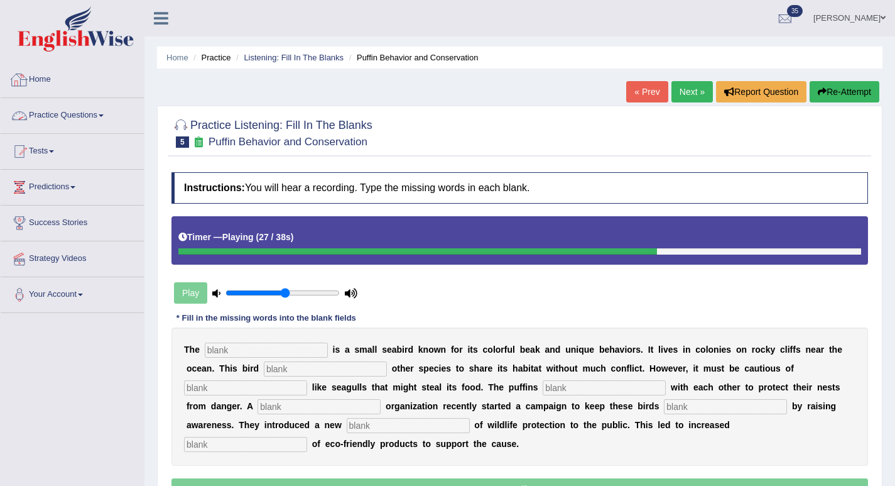
click at [52, 114] on link "Practice Questions" at bounding box center [72, 113] width 143 height 31
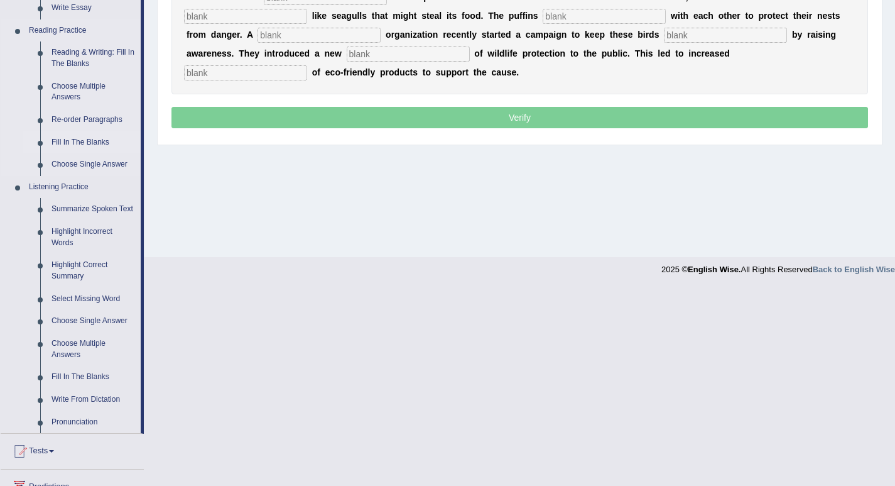
scroll to position [499, 0]
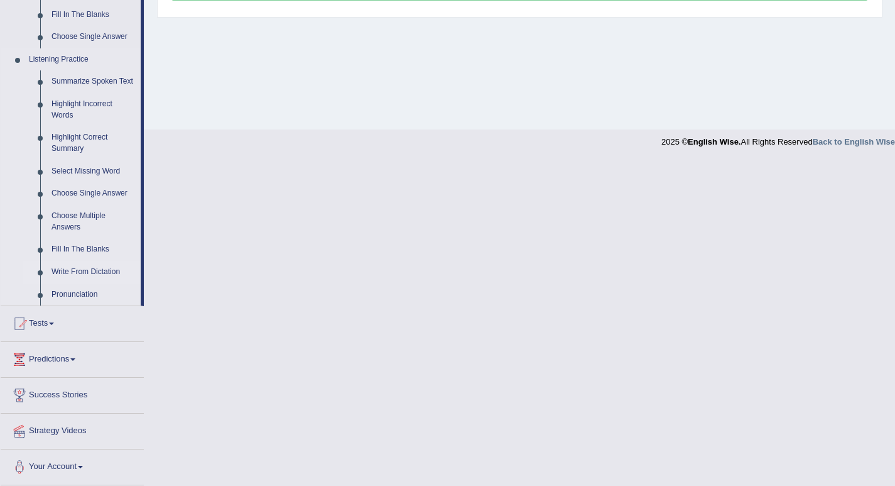
click at [87, 266] on link "Write From Dictation" at bounding box center [93, 272] width 95 height 23
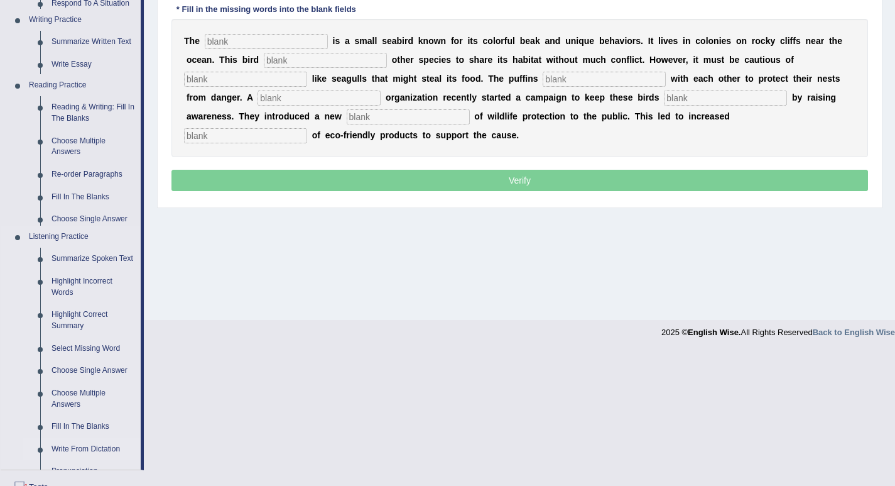
scroll to position [174, 0]
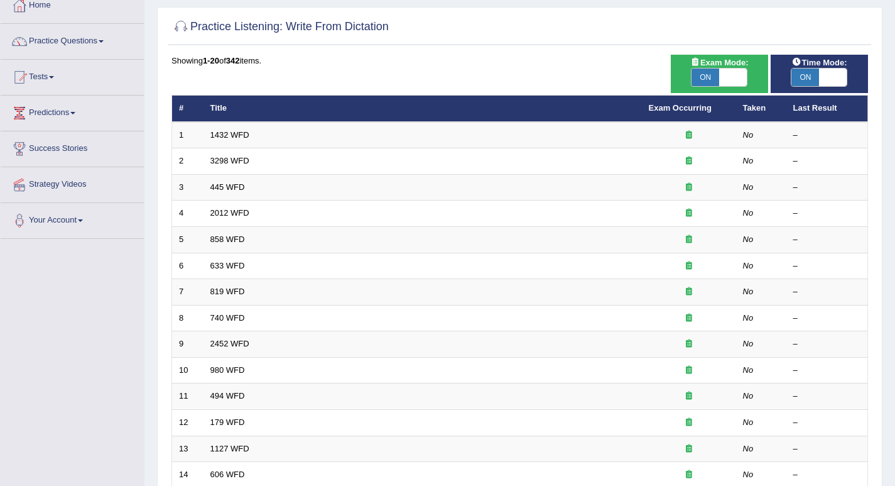
scroll to position [63, 0]
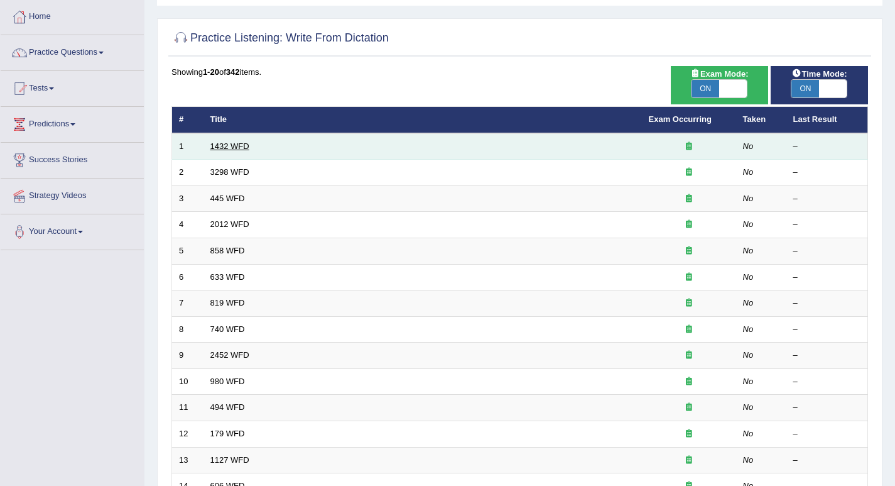
click at [238, 150] on link "1432 WFD" at bounding box center [230, 145] width 39 height 9
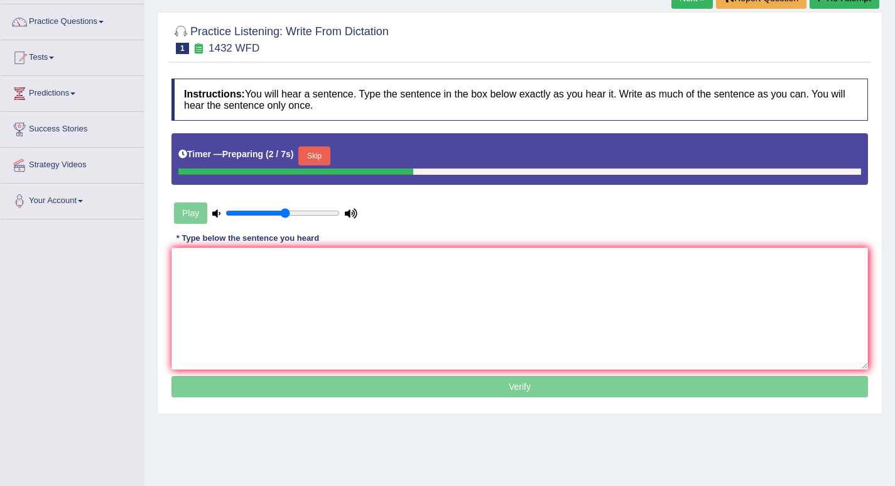
scroll to position [126, 0]
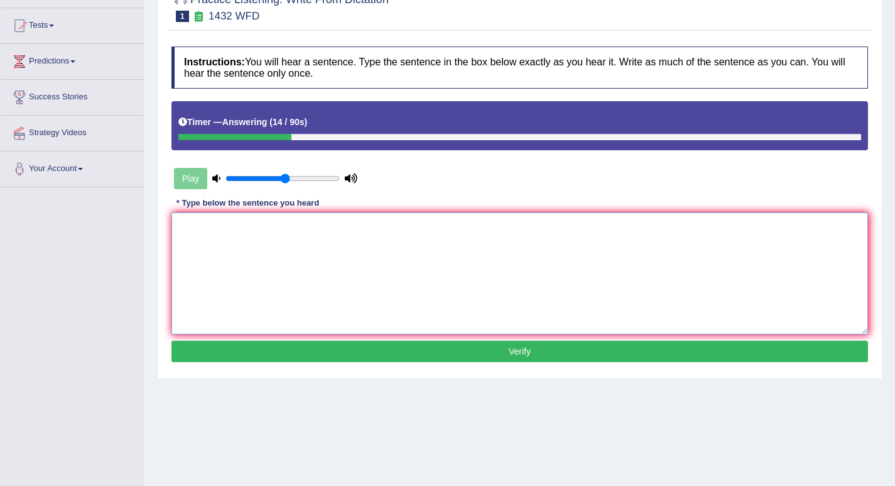
click at [237, 242] on textarea at bounding box center [520, 273] width 697 height 122
type textarea "k"
click at [217, 352] on button "Verify" at bounding box center [520, 351] width 697 height 21
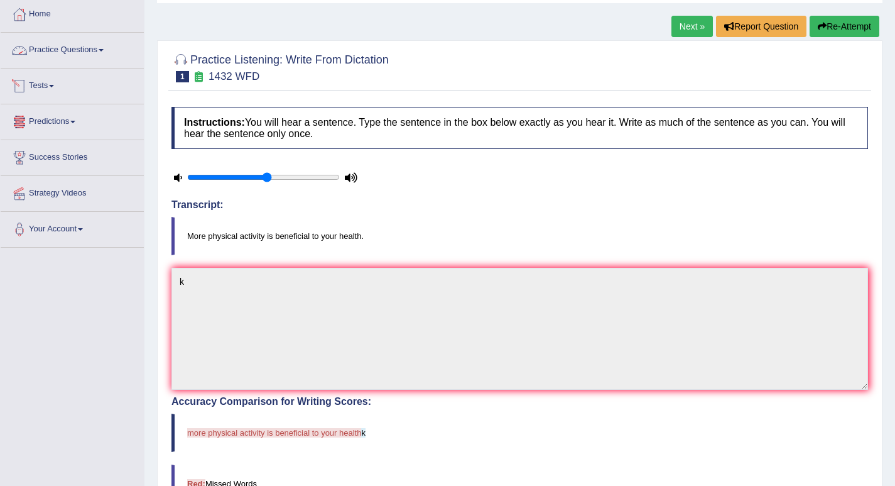
scroll to position [0, 0]
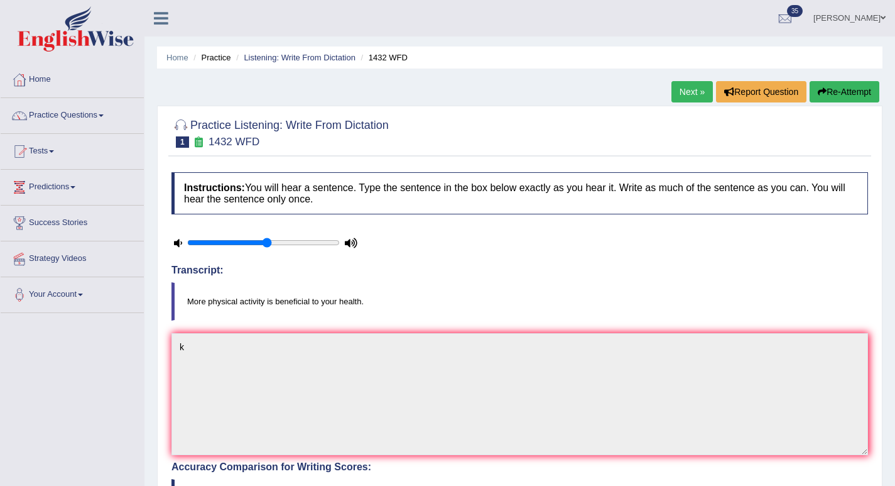
click at [50, 125] on link "Practice Questions" at bounding box center [72, 113] width 143 height 31
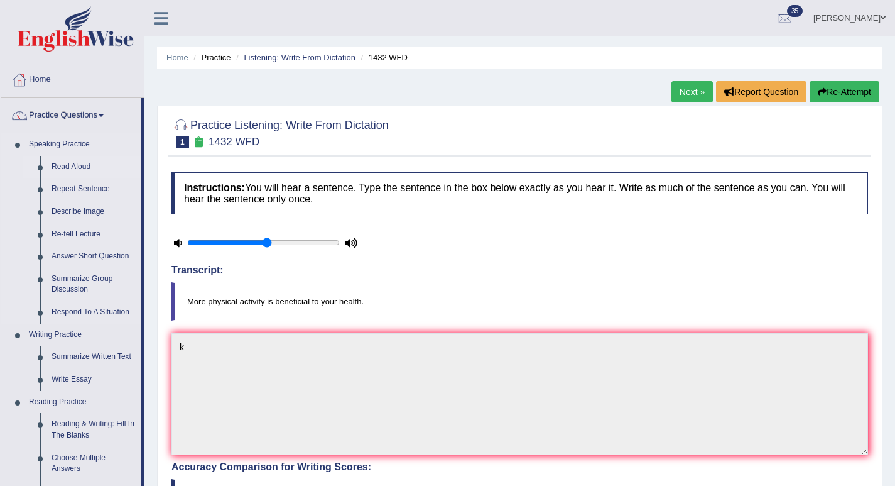
click at [71, 162] on link "Read Aloud" at bounding box center [93, 167] width 95 height 23
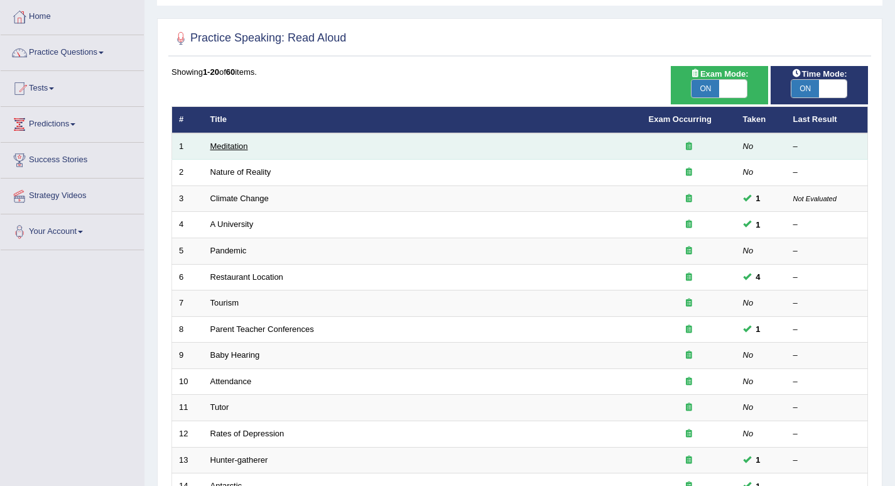
click at [237, 150] on link "Meditation" at bounding box center [230, 145] width 38 height 9
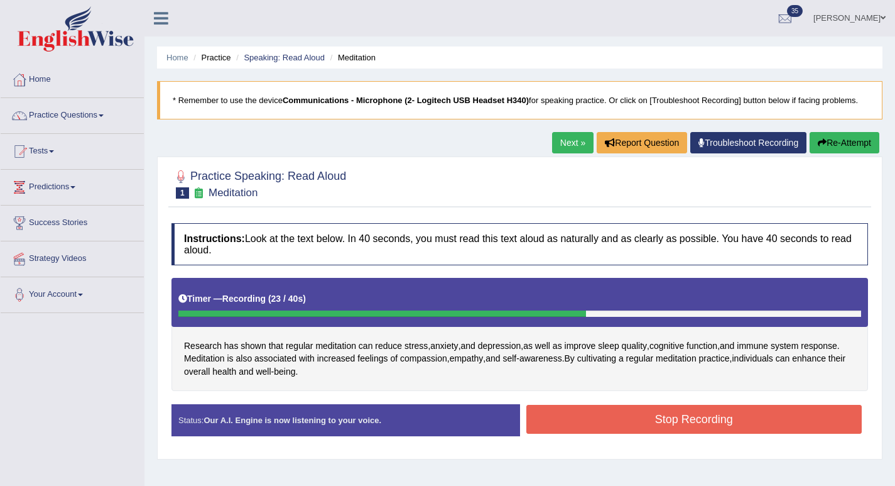
click at [562, 412] on button "Stop Recording" at bounding box center [695, 419] width 336 height 29
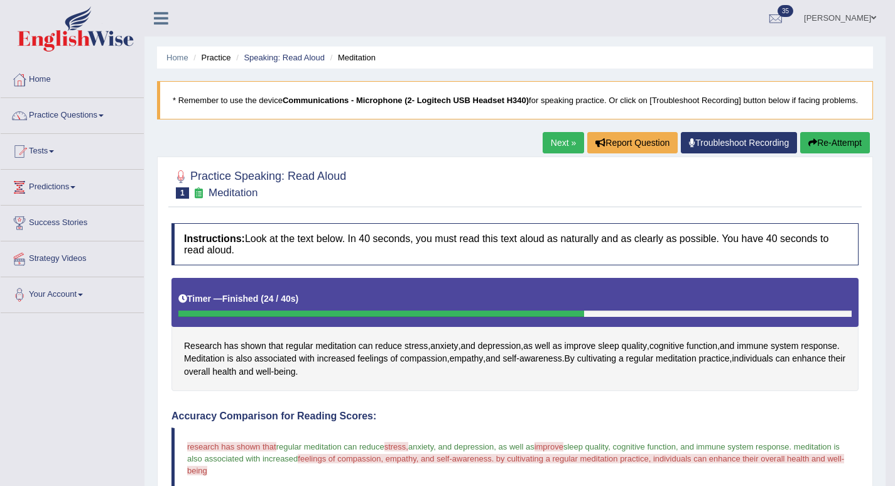
click at [559, 153] on link "Next »" at bounding box center [563, 142] width 41 height 21
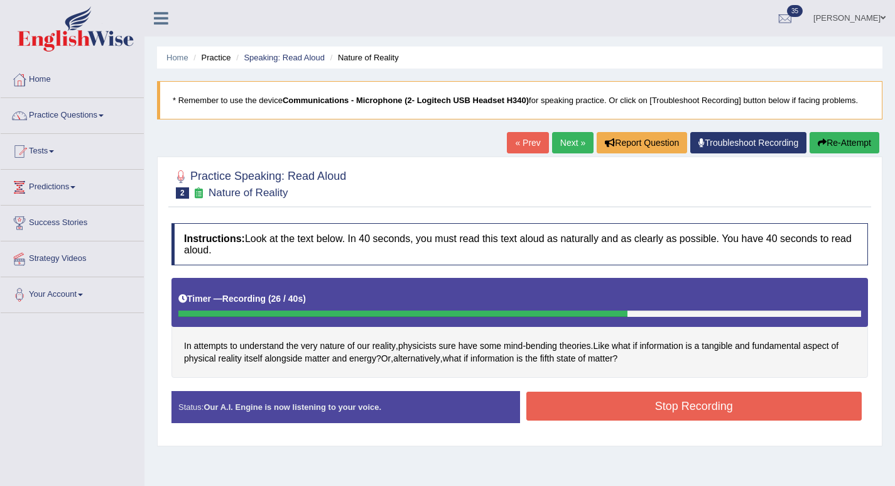
click at [573, 397] on button "Stop Recording" at bounding box center [695, 405] width 336 height 29
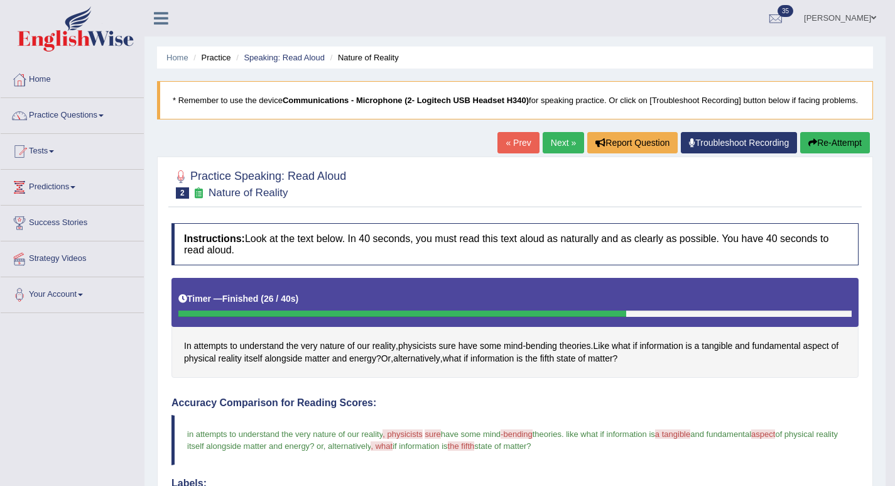
click at [554, 153] on link "Next »" at bounding box center [563, 142] width 41 height 21
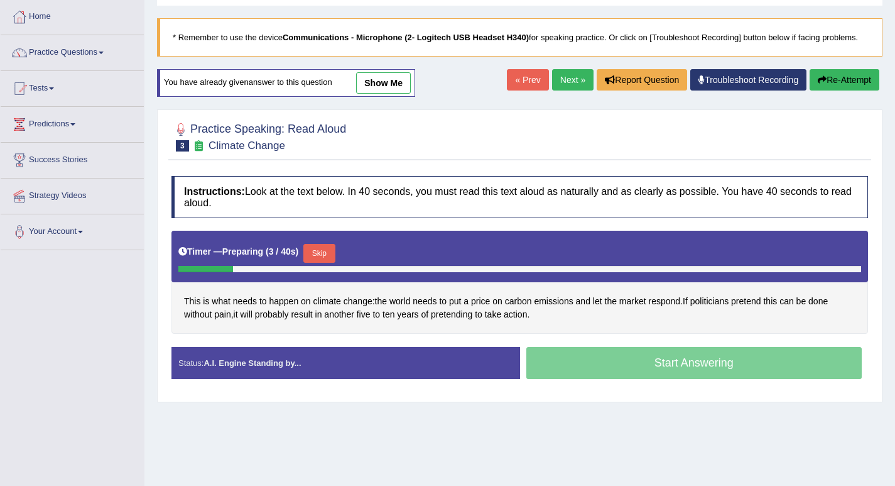
click at [322, 258] on button "Skip" at bounding box center [319, 253] width 31 height 19
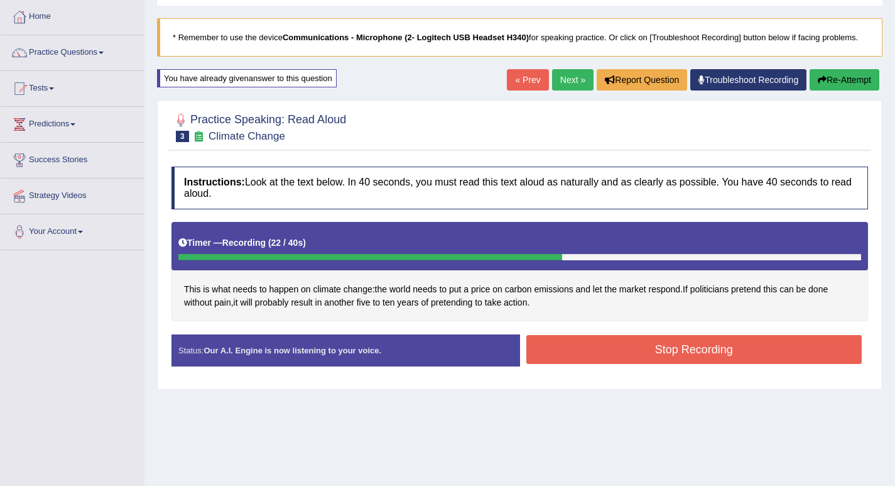
click at [534, 356] on button "Stop Recording" at bounding box center [695, 349] width 336 height 29
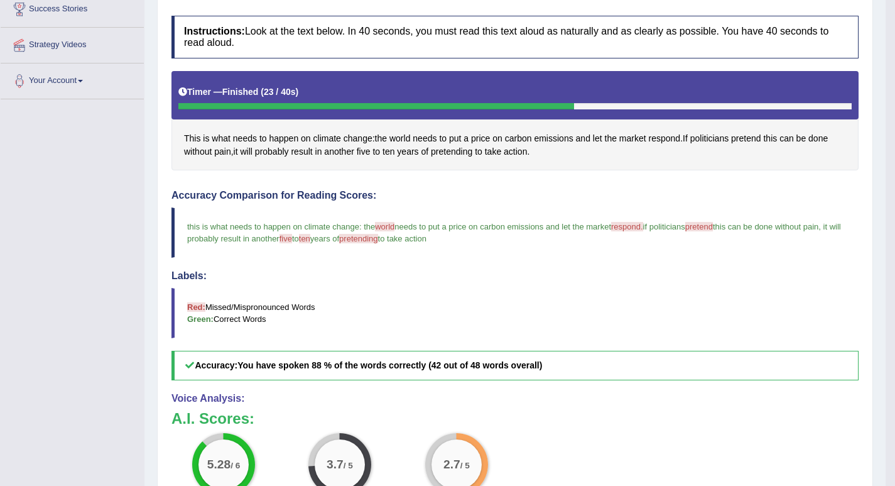
scroll to position [25, 0]
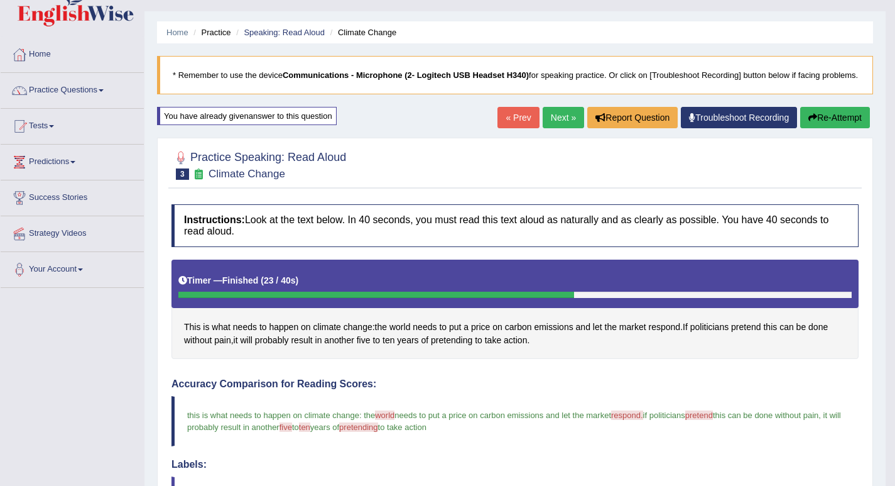
click at [552, 128] on link "Next »" at bounding box center [563, 117] width 41 height 21
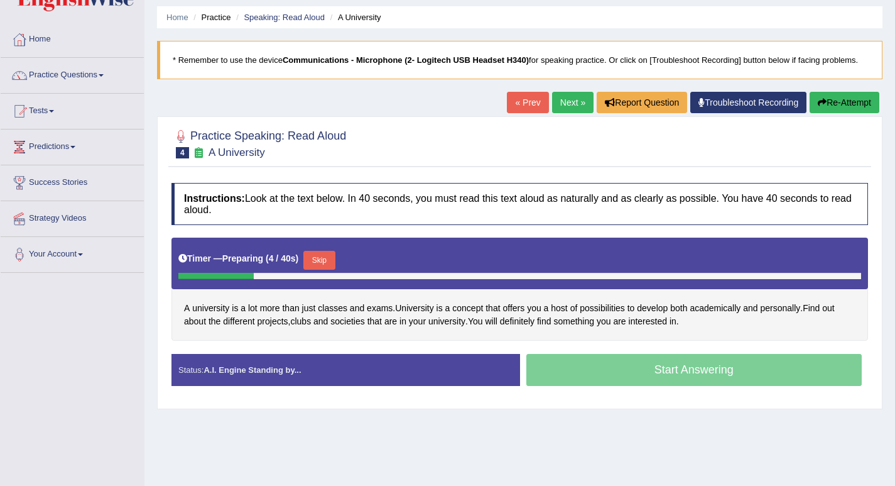
scroll to position [63, 0]
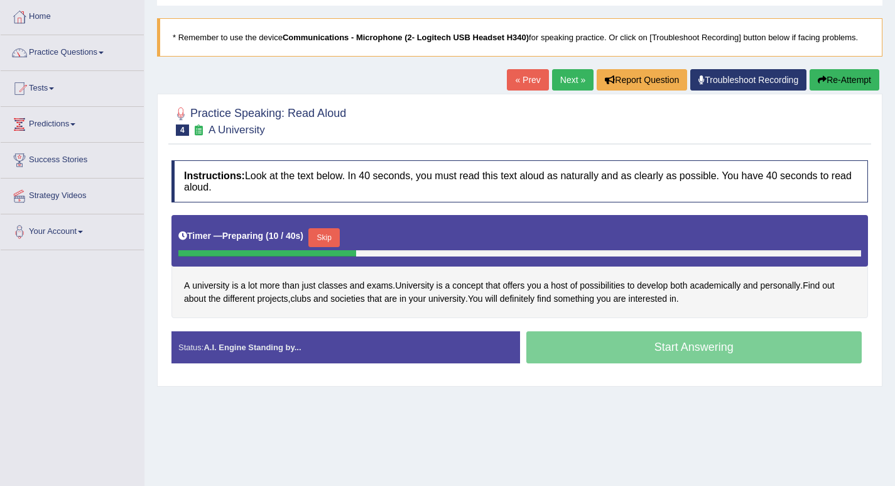
click at [319, 241] on button "Skip" at bounding box center [324, 237] width 31 height 19
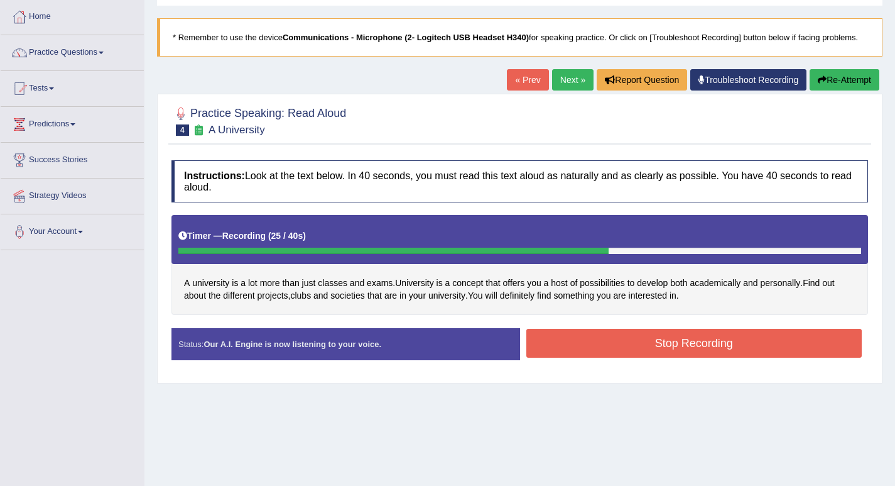
click at [667, 347] on button "Stop Recording" at bounding box center [695, 343] width 336 height 29
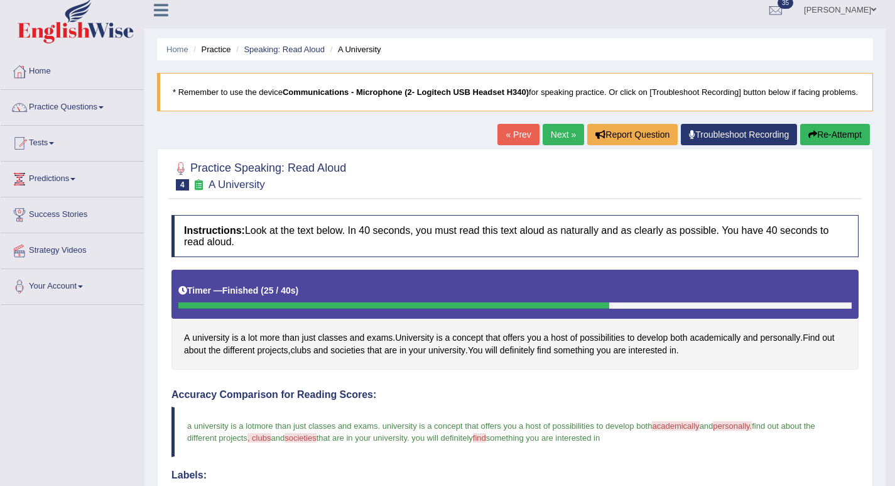
scroll to position [0, 0]
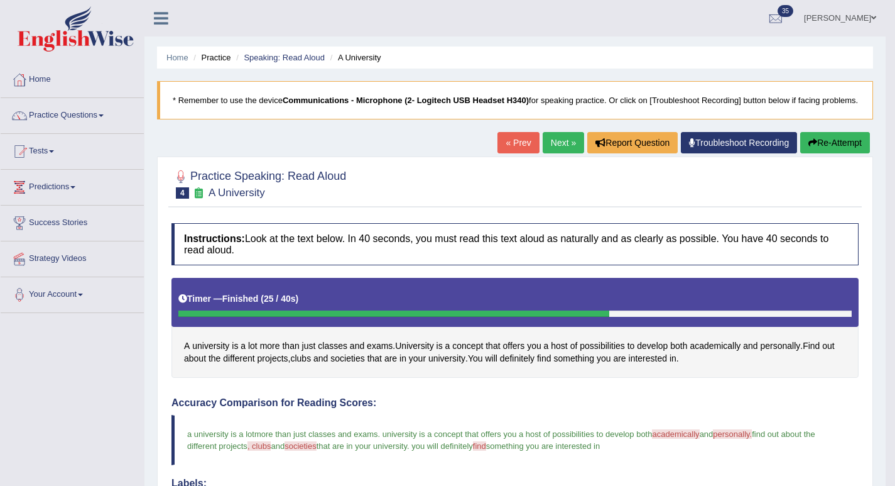
click at [543, 153] on link "Next »" at bounding box center [563, 142] width 41 height 21
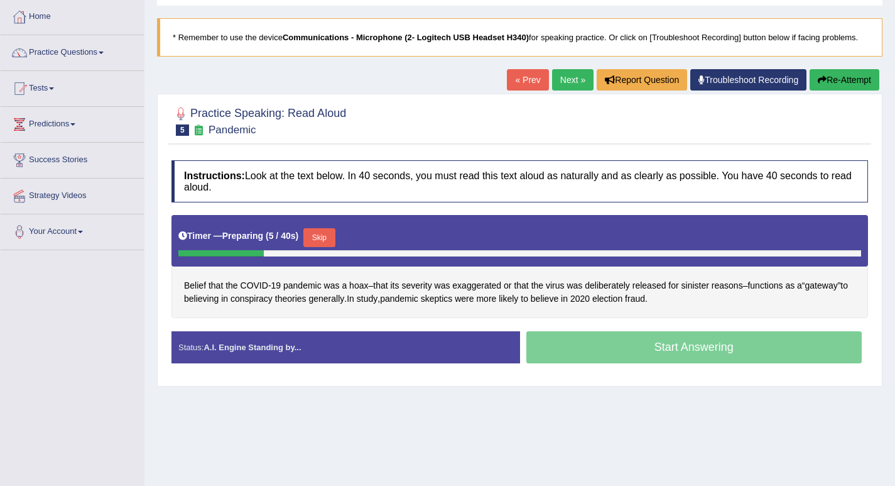
click at [335, 234] on button "Skip" at bounding box center [319, 237] width 31 height 19
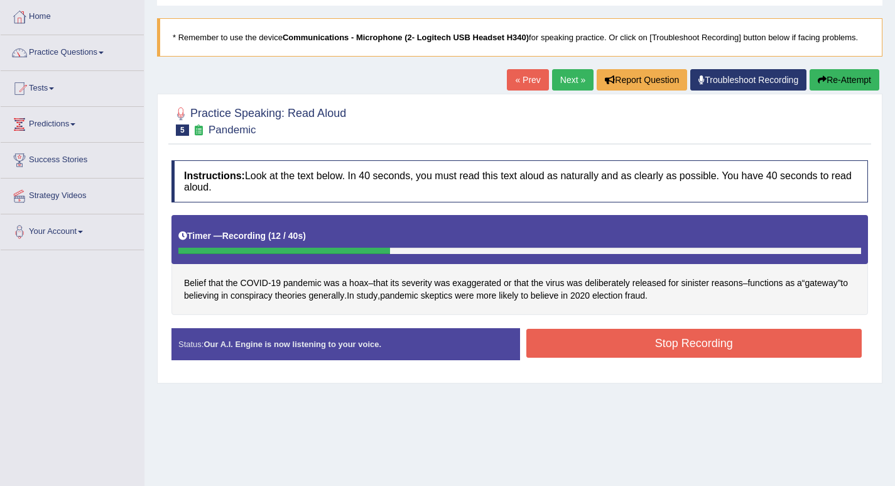
click at [582, 84] on link "Next »" at bounding box center [572, 79] width 41 height 21
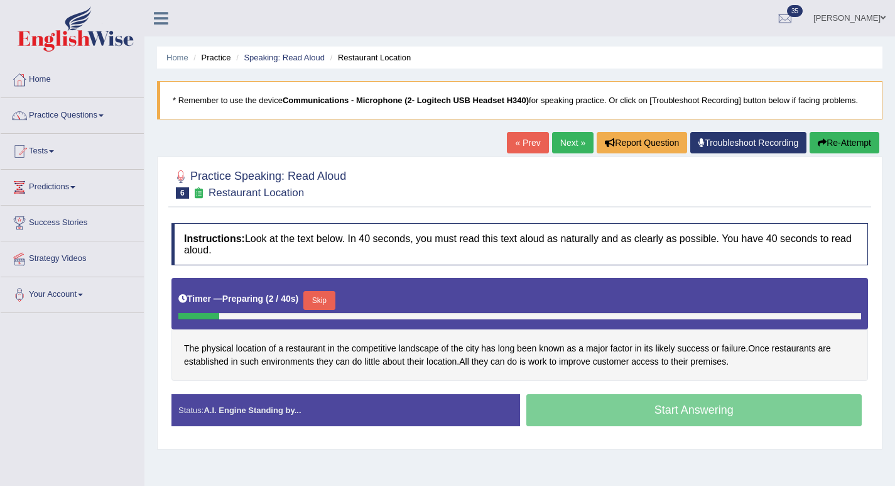
click at [335, 304] on button "Skip" at bounding box center [319, 300] width 31 height 19
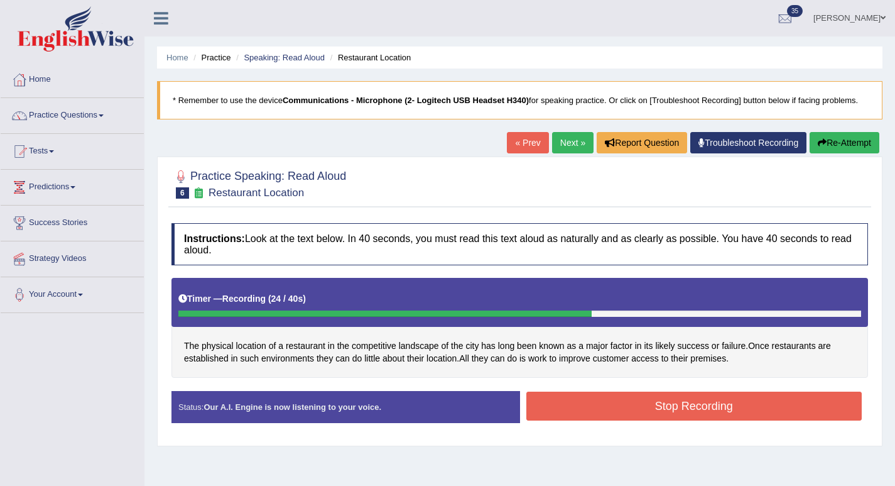
click at [593, 412] on button "Stop Recording" at bounding box center [695, 405] width 336 height 29
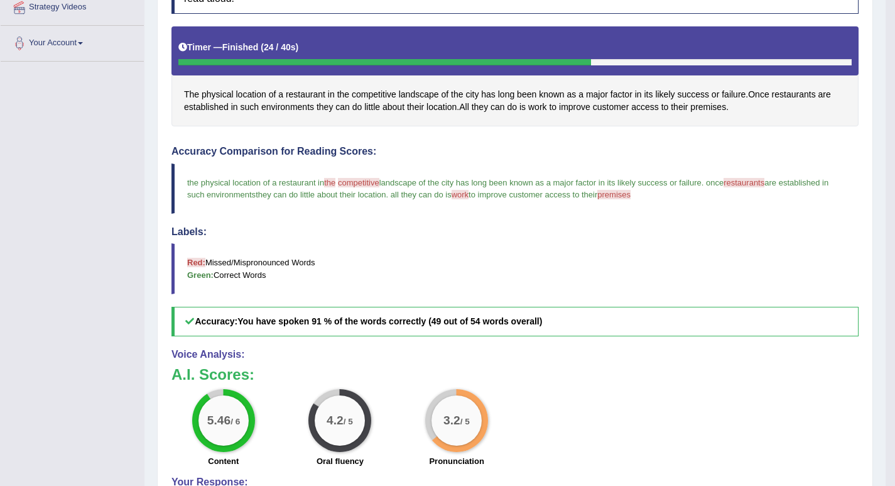
scroll to position [63, 0]
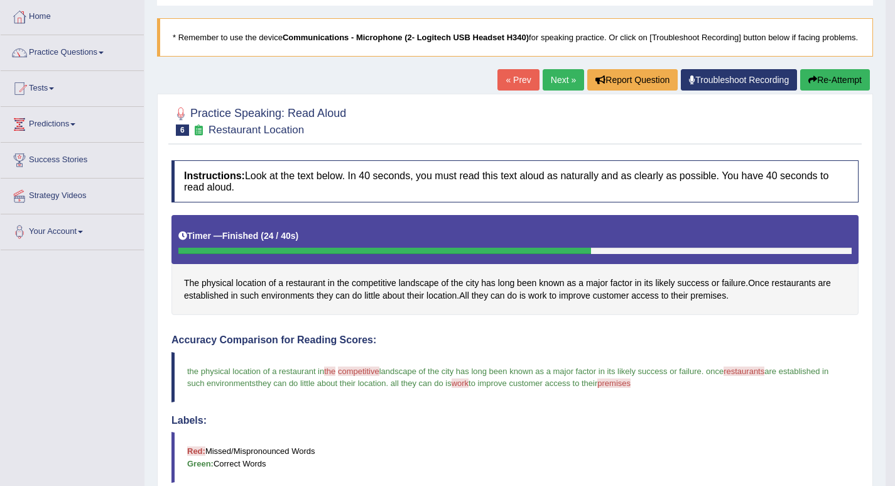
click at [561, 89] on link "Next »" at bounding box center [563, 79] width 41 height 21
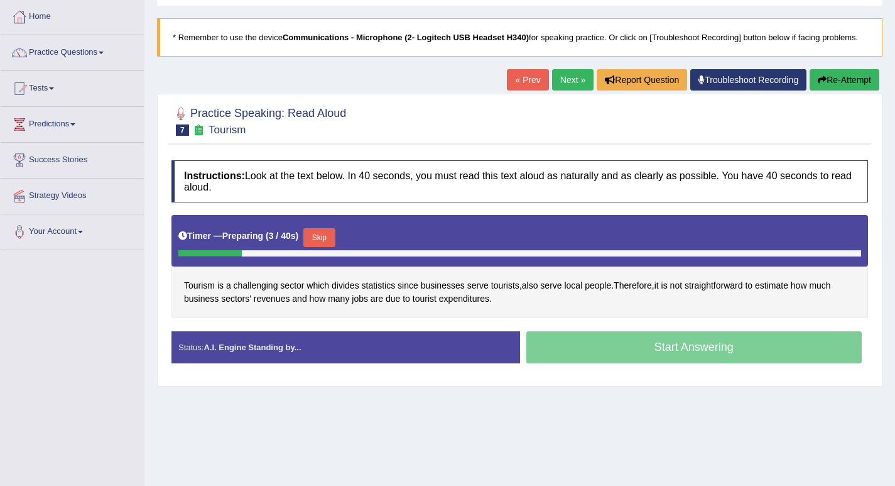
click at [332, 239] on button "Skip" at bounding box center [319, 237] width 31 height 19
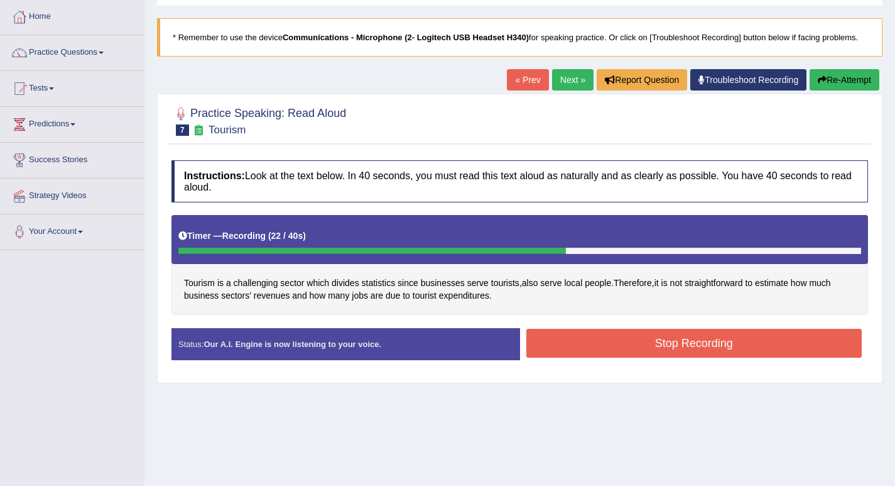
click at [542, 340] on button "Stop Recording" at bounding box center [695, 343] width 336 height 29
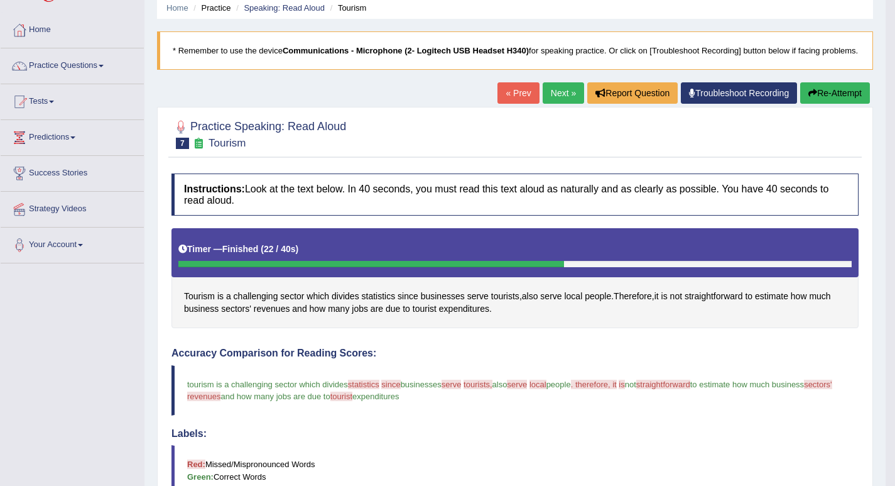
scroll to position [19, 0]
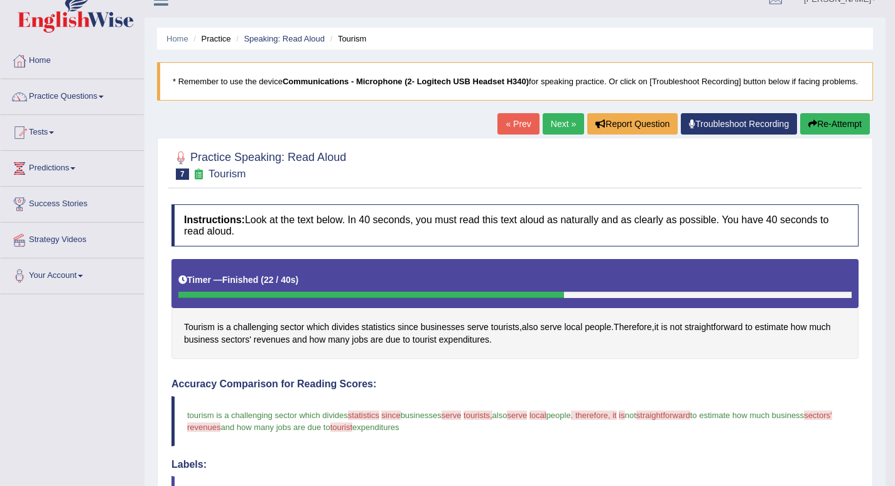
click at [545, 134] on link "Next »" at bounding box center [563, 123] width 41 height 21
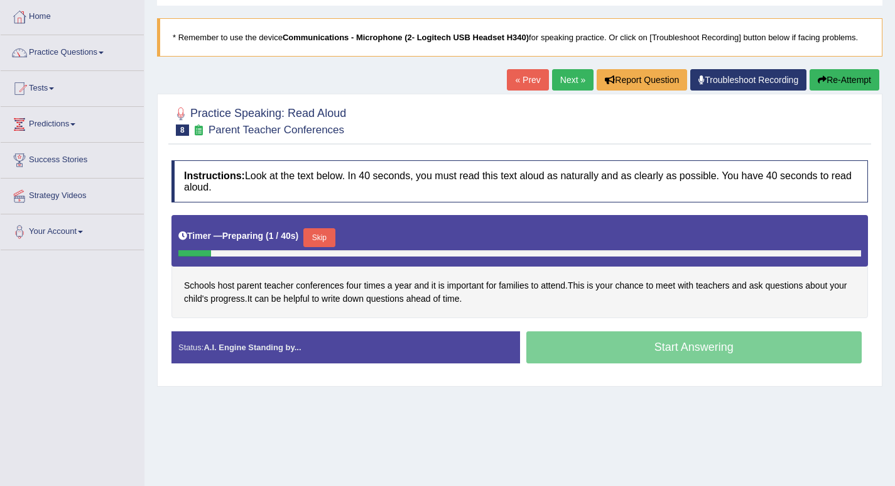
click at [329, 234] on button "Skip" at bounding box center [319, 237] width 31 height 19
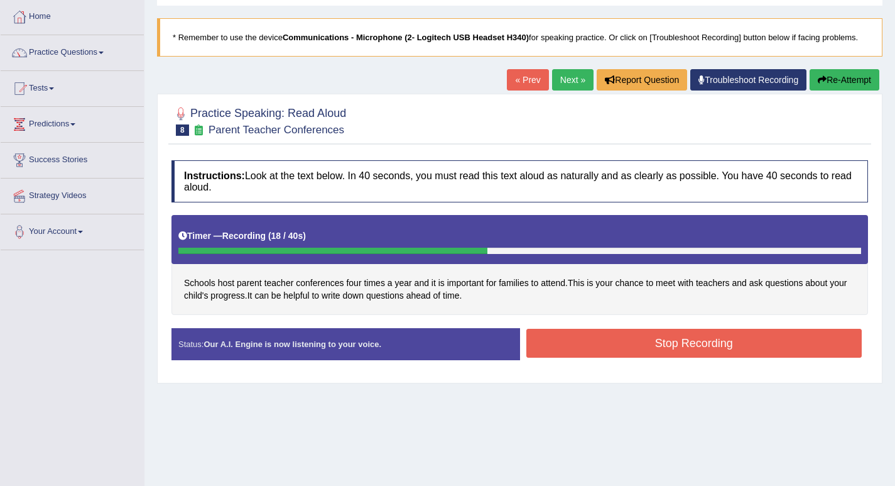
click at [548, 333] on button "Stop Recording" at bounding box center [695, 343] width 336 height 29
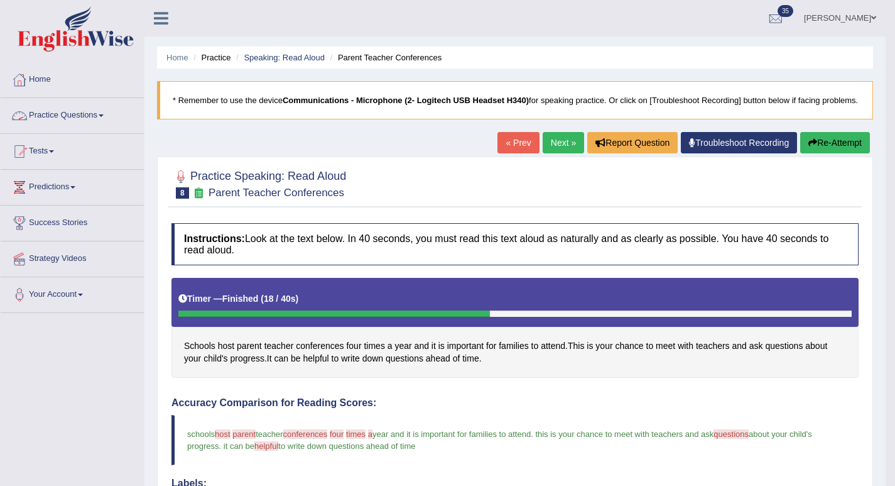
click at [67, 112] on link "Practice Questions" at bounding box center [72, 113] width 143 height 31
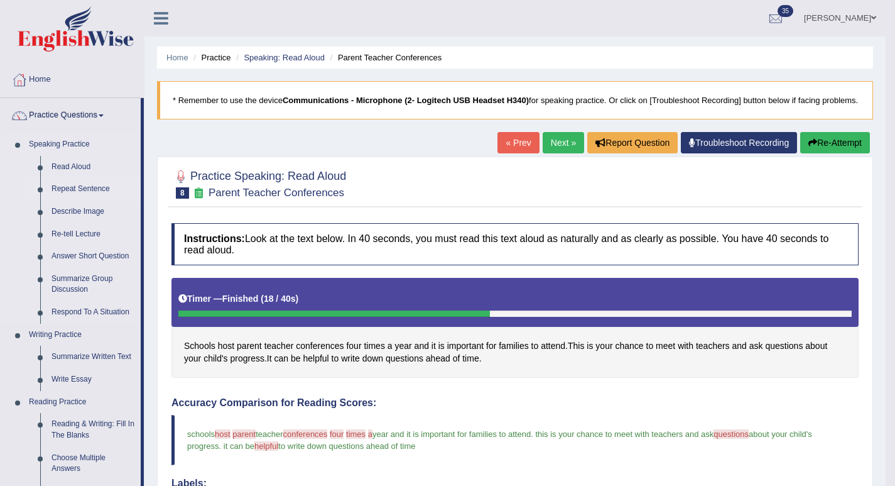
click at [75, 191] on link "Repeat Sentence" at bounding box center [93, 189] width 95 height 23
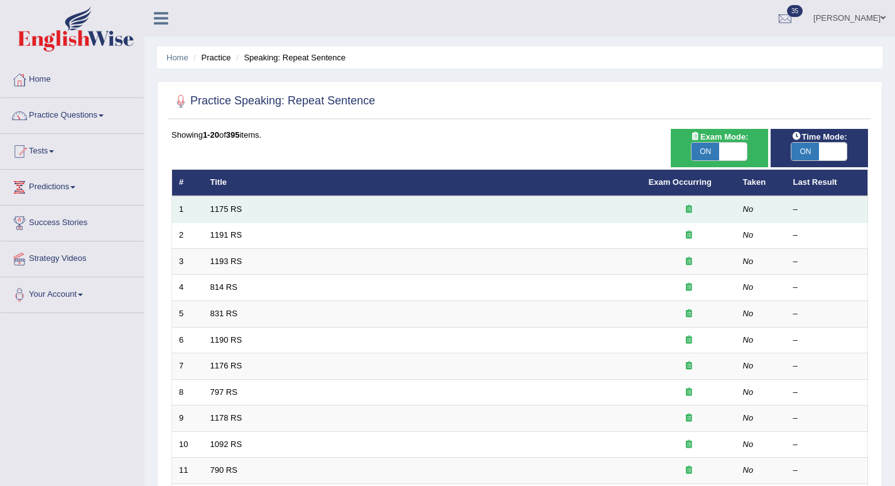
scroll to position [126, 0]
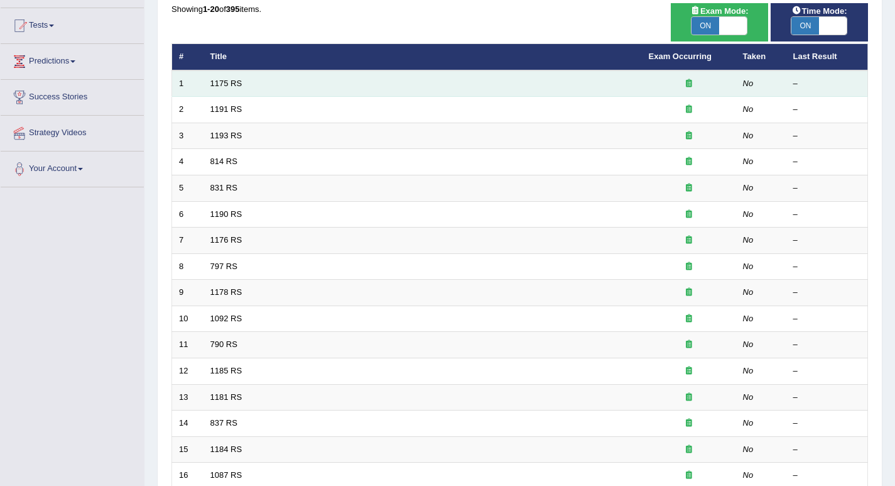
click at [216, 88] on td "1175 RS" at bounding box center [423, 83] width 439 height 26
click at [229, 88] on td "1175 RS" at bounding box center [423, 83] width 439 height 26
click at [228, 81] on link "1175 RS" at bounding box center [227, 83] width 32 height 9
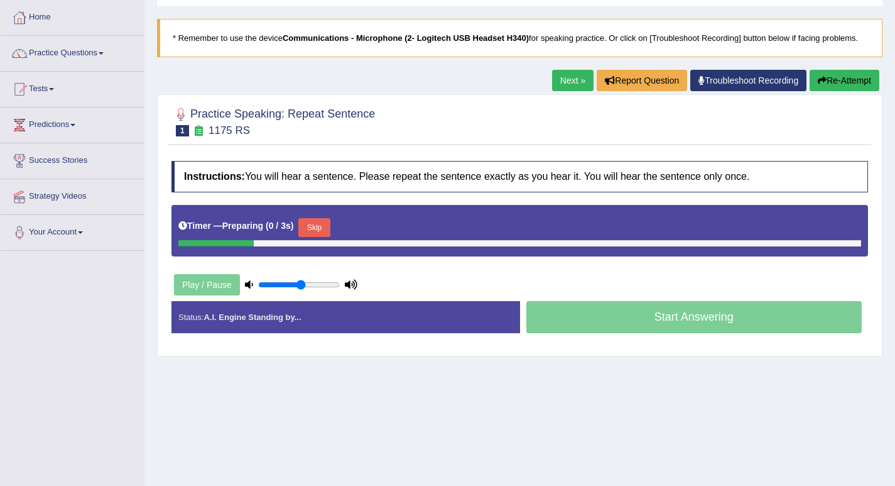
scroll to position [63, 0]
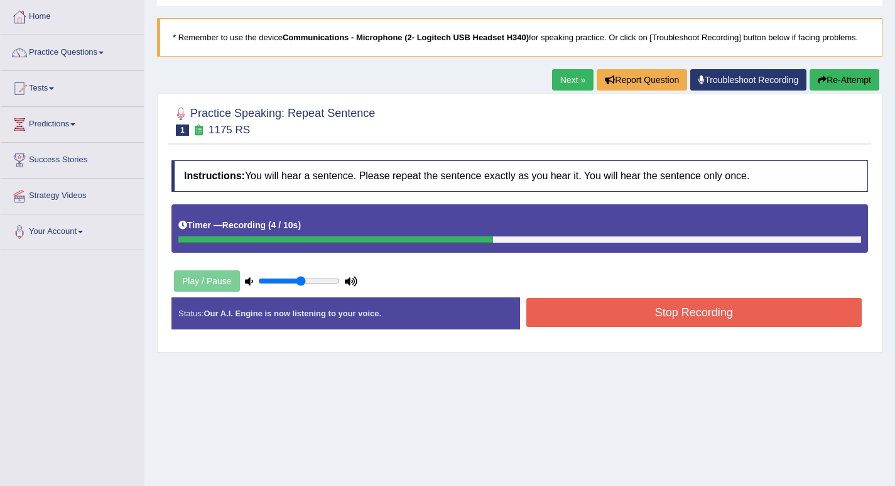
click at [539, 307] on button "Stop Recording" at bounding box center [695, 312] width 336 height 29
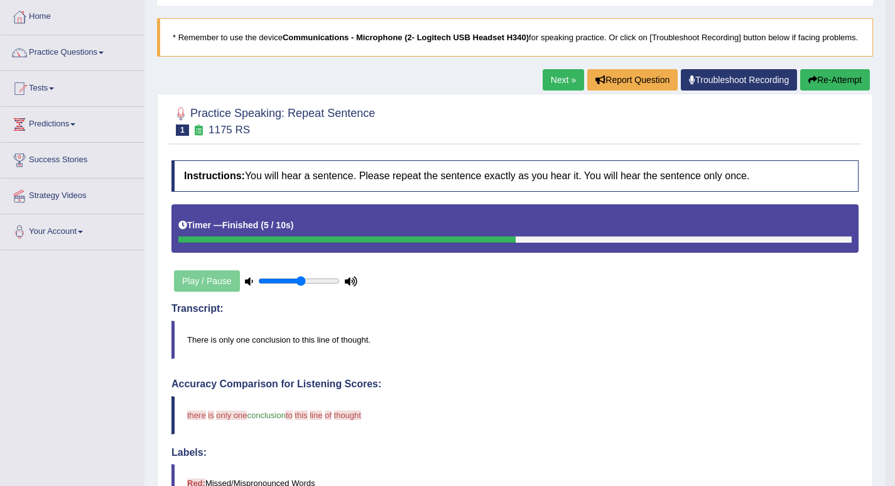
click at [564, 90] on link "Next »" at bounding box center [563, 79] width 41 height 21
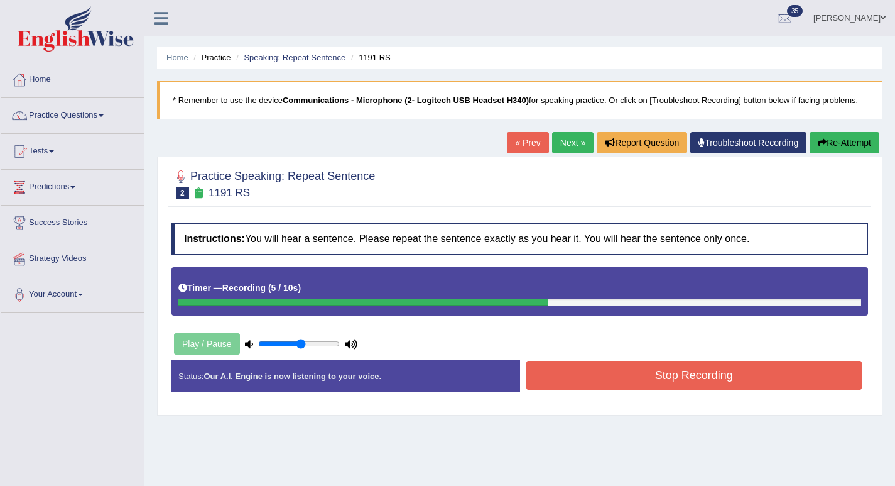
click at [550, 366] on button "Stop Recording" at bounding box center [695, 375] width 336 height 29
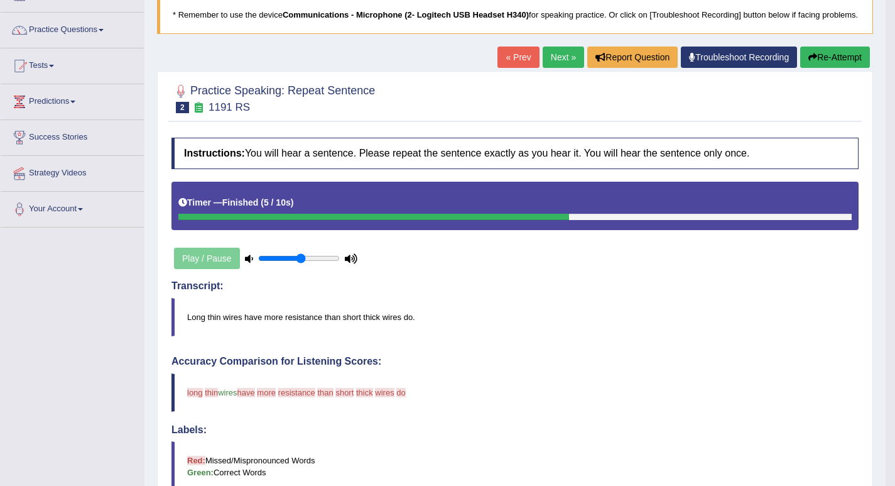
scroll to position [63, 0]
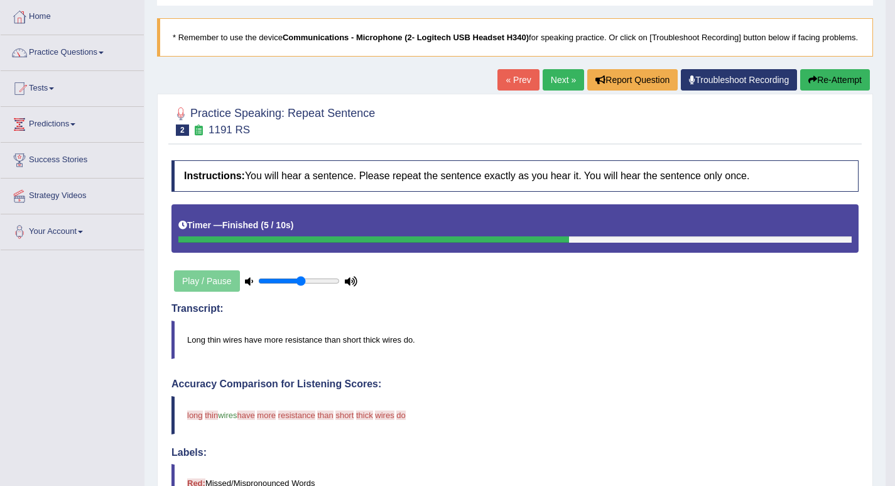
click at [544, 90] on link "Next »" at bounding box center [563, 79] width 41 height 21
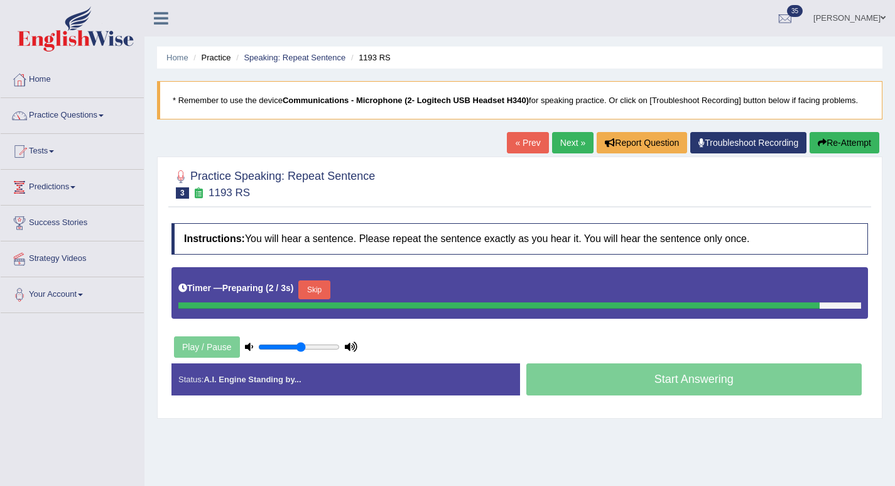
click at [330, 286] on button "Skip" at bounding box center [313, 289] width 31 height 19
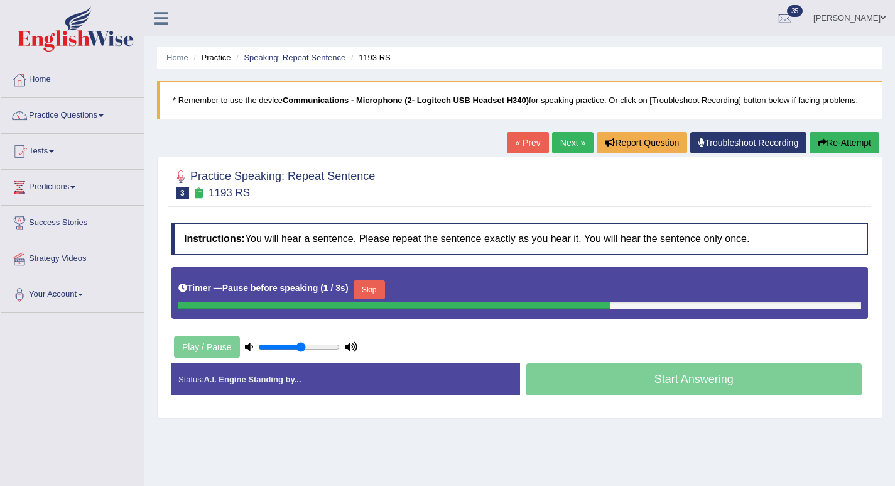
click at [365, 294] on button "Skip" at bounding box center [369, 289] width 31 height 19
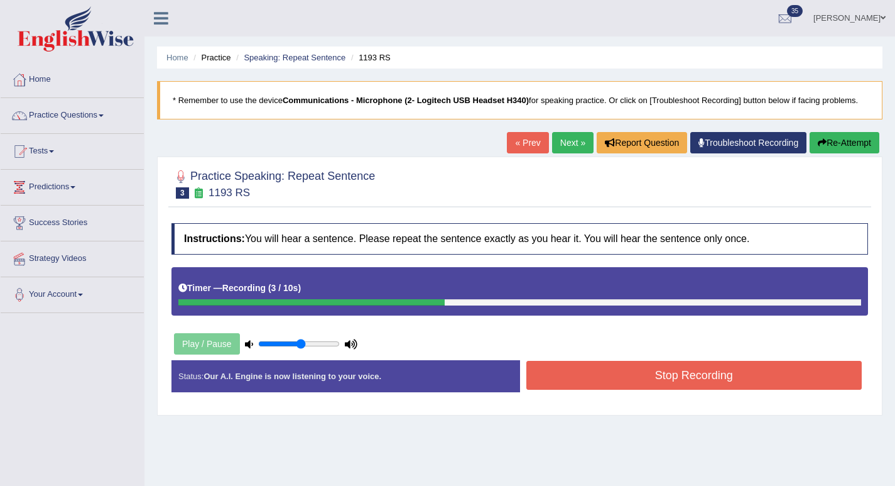
click at [552, 375] on button "Stop Recording" at bounding box center [695, 375] width 336 height 29
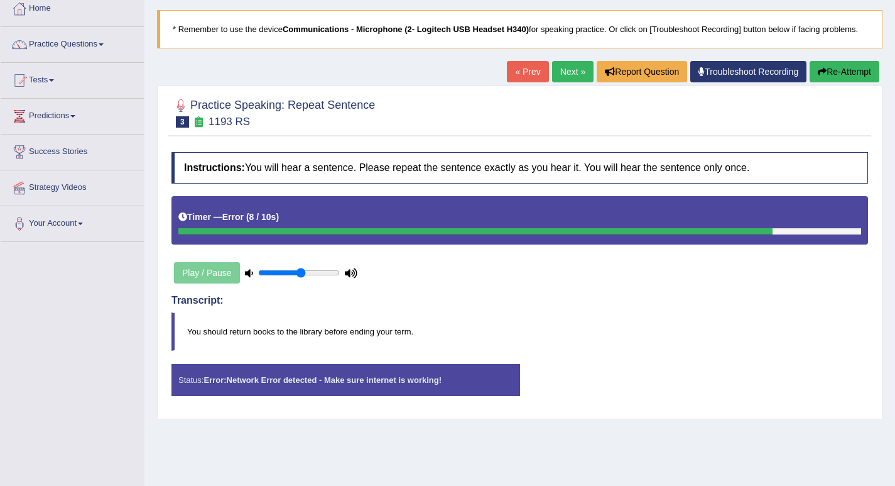
scroll to position [48, 0]
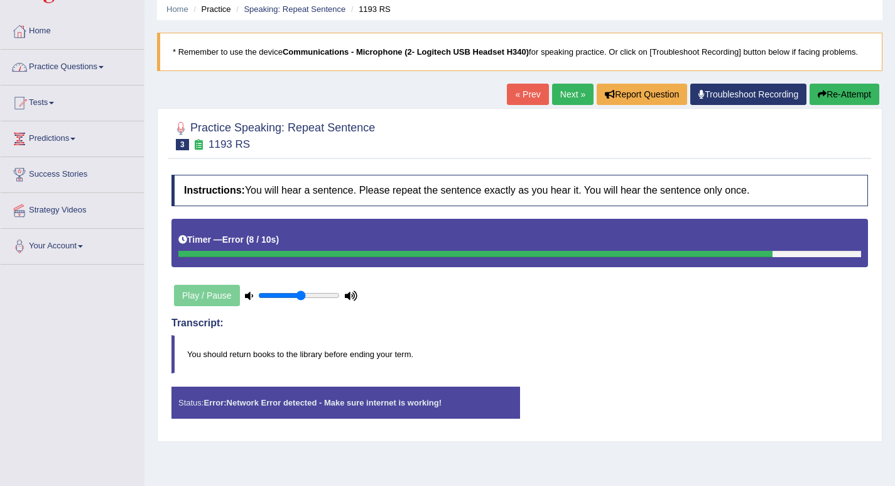
click at [86, 63] on link "Practice Questions" at bounding box center [72, 65] width 143 height 31
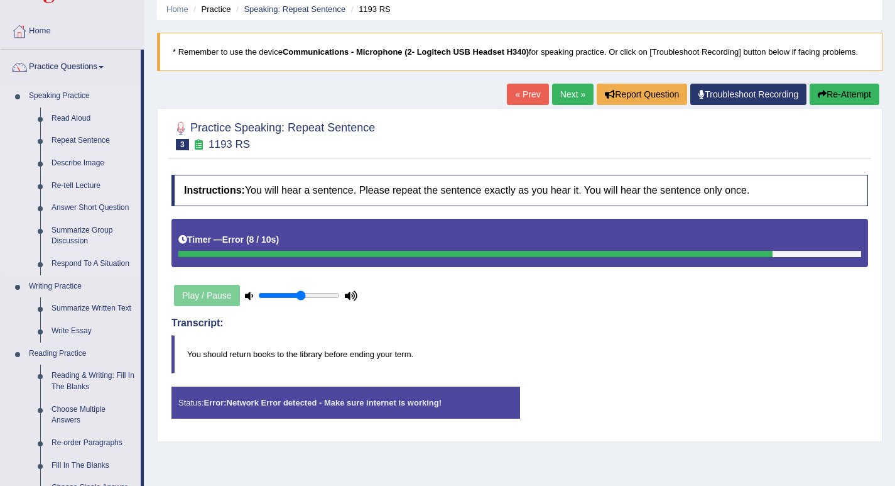
click at [98, 163] on link "Describe Image" at bounding box center [93, 163] width 95 height 23
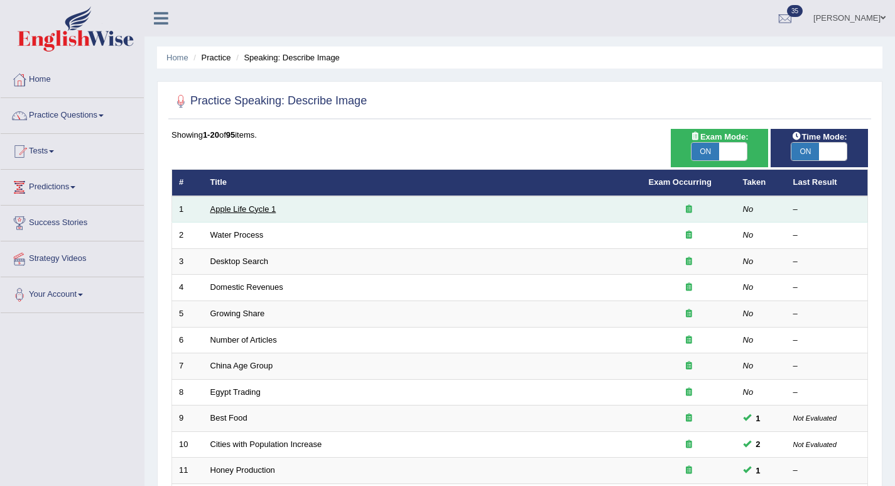
click at [233, 204] on link "Apple Life Cycle 1" at bounding box center [244, 208] width 66 height 9
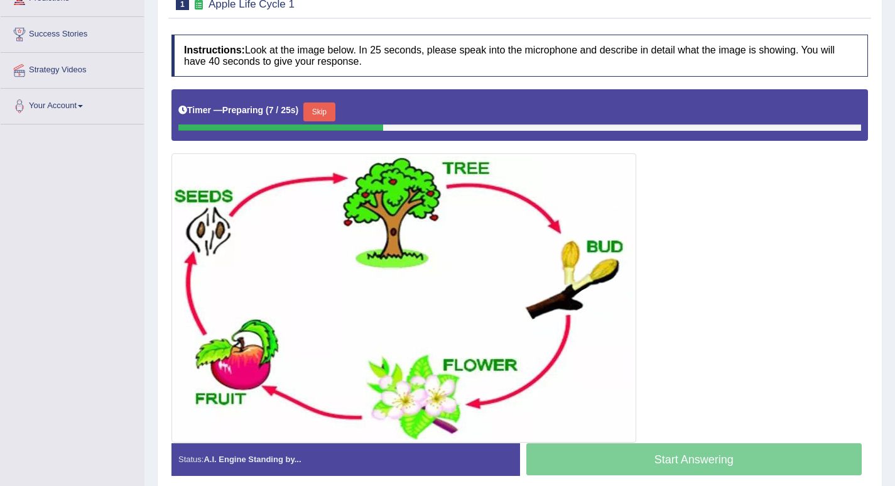
click at [328, 117] on button "Skip" at bounding box center [319, 111] width 31 height 19
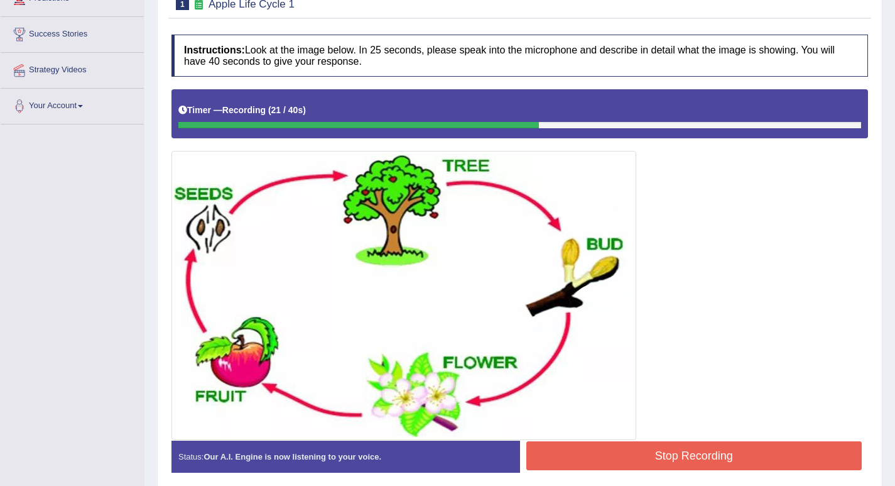
click at [561, 448] on button "Stop Recording" at bounding box center [695, 455] width 336 height 29
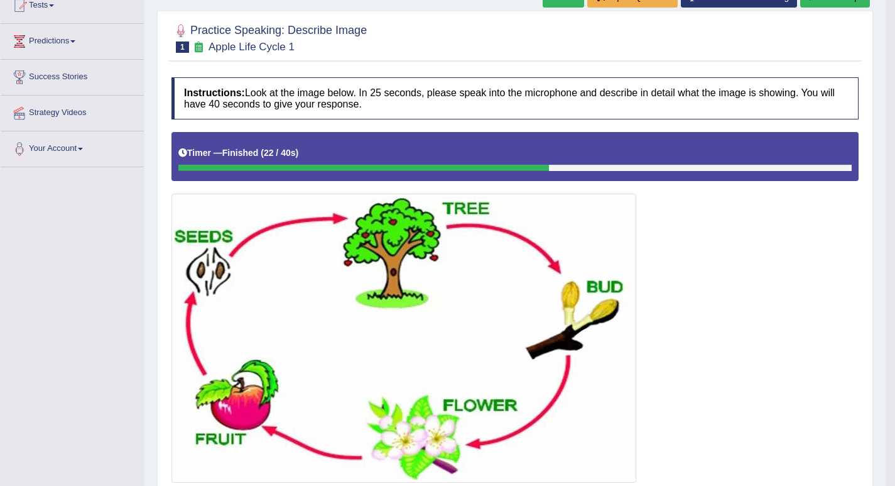
scroll to position [126, 0]
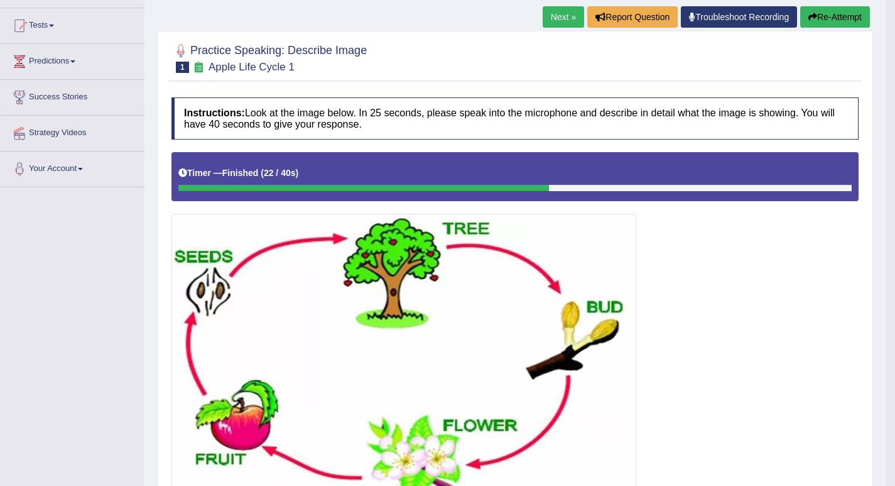
click at [550, 28] on link "Next »" at bounding box center [563, 16] width 41 height 21
